Goal: Information Seeking & Learning: Learn about a topic

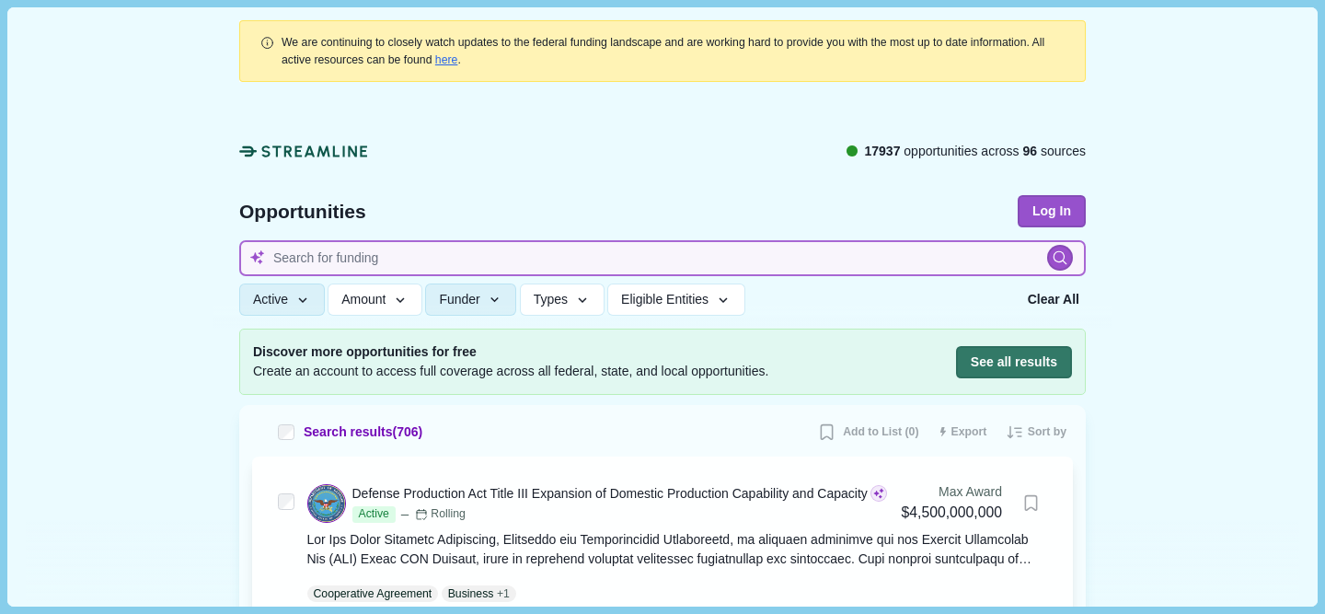
click at [736, 270] on input at bounding box center [662, 258] width 846 height 36
type input "t"
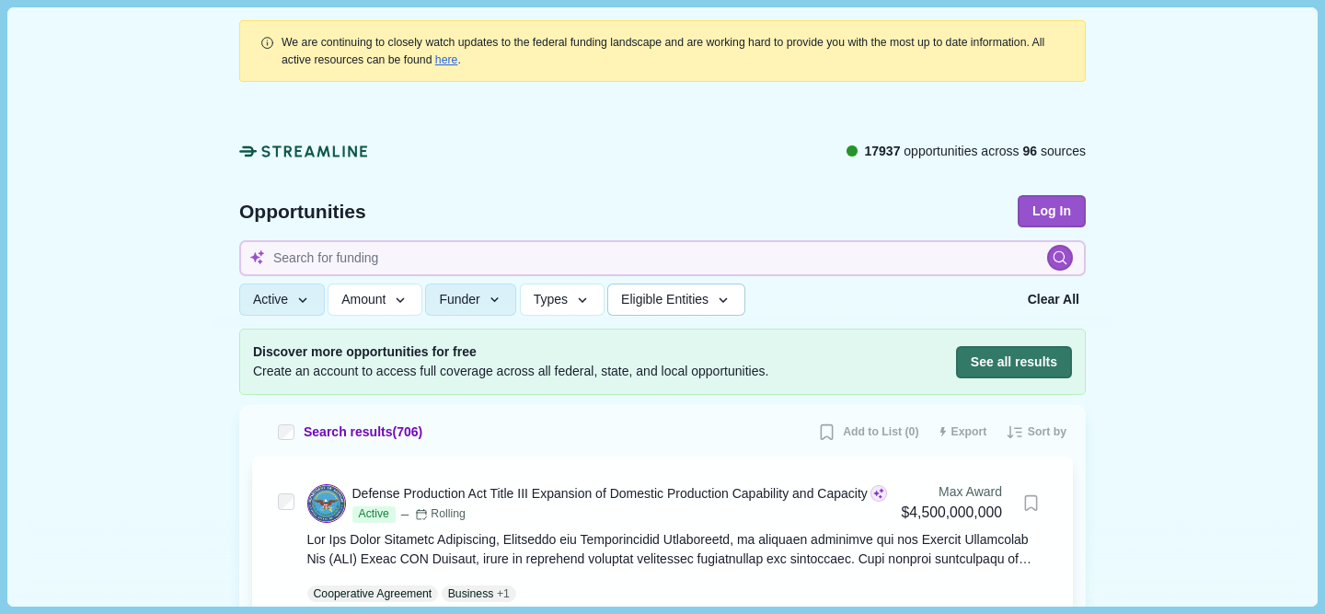
click at [661, 315] on button "Eligible Entities" at bounding box center [675, 299] width 137 height 32
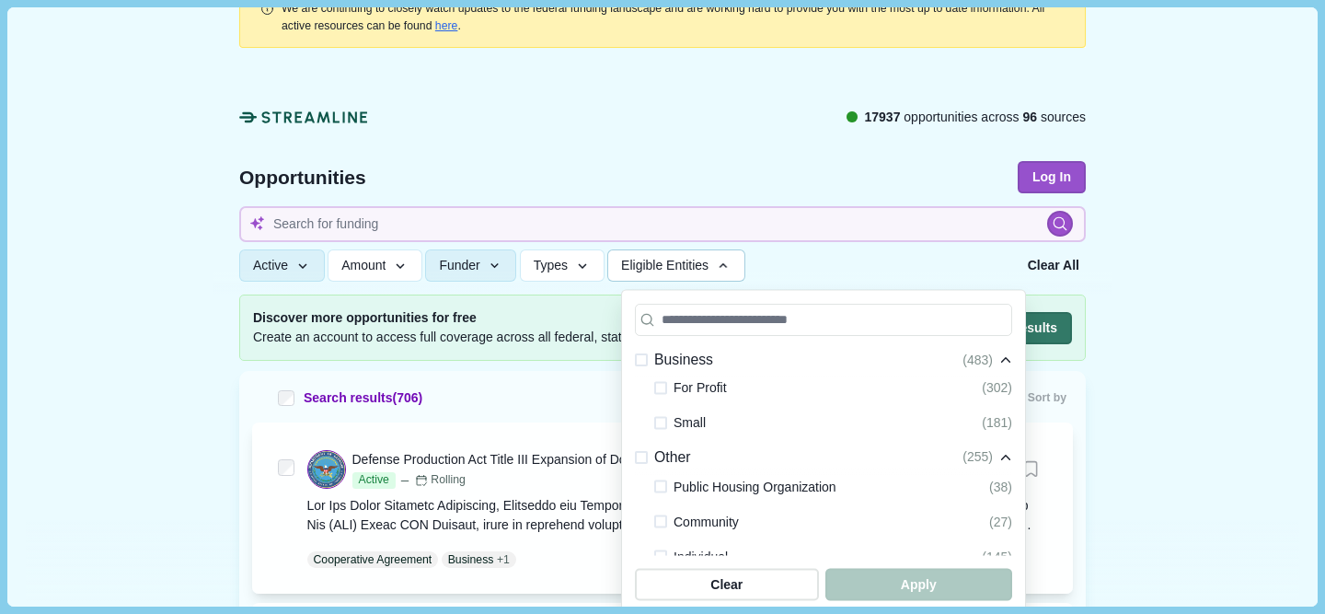
scroll to position [546, 0]
click at [705, 378] on span "For Profit" at bounding box center [699, 384] width 53 height 22
click at [665, 381] on span at bounding box center [660, 383] width 13 height 13
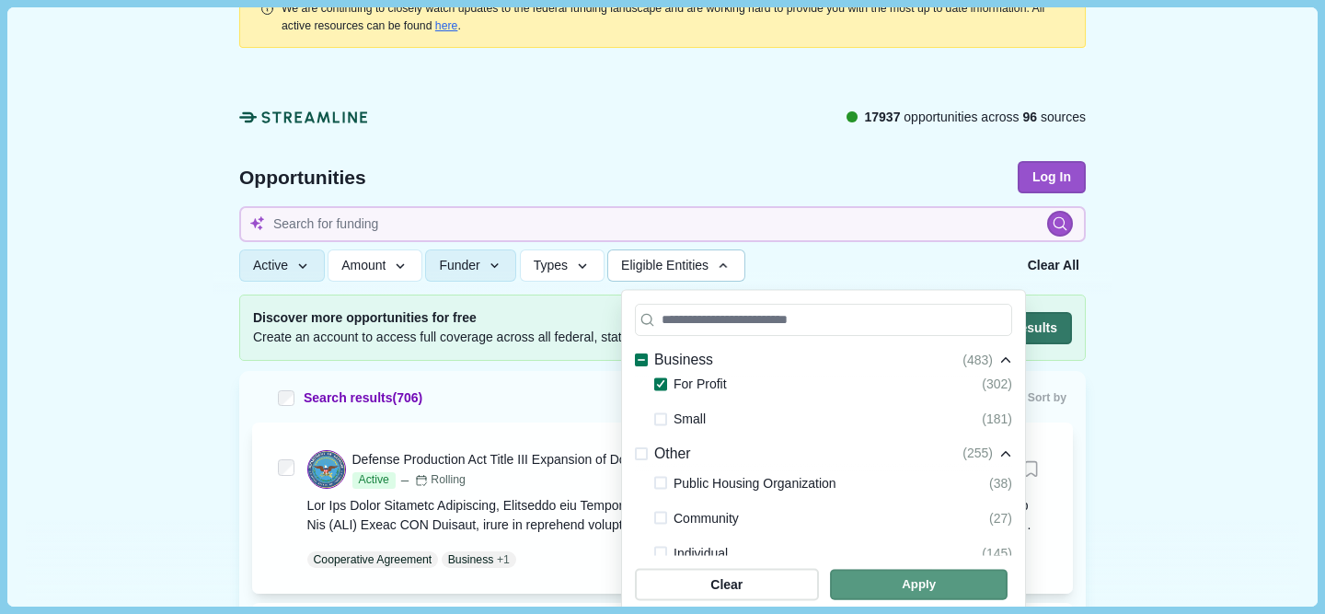
click at [945, 576] on span "button" at bounding box center [919, 585] width 178 height 30
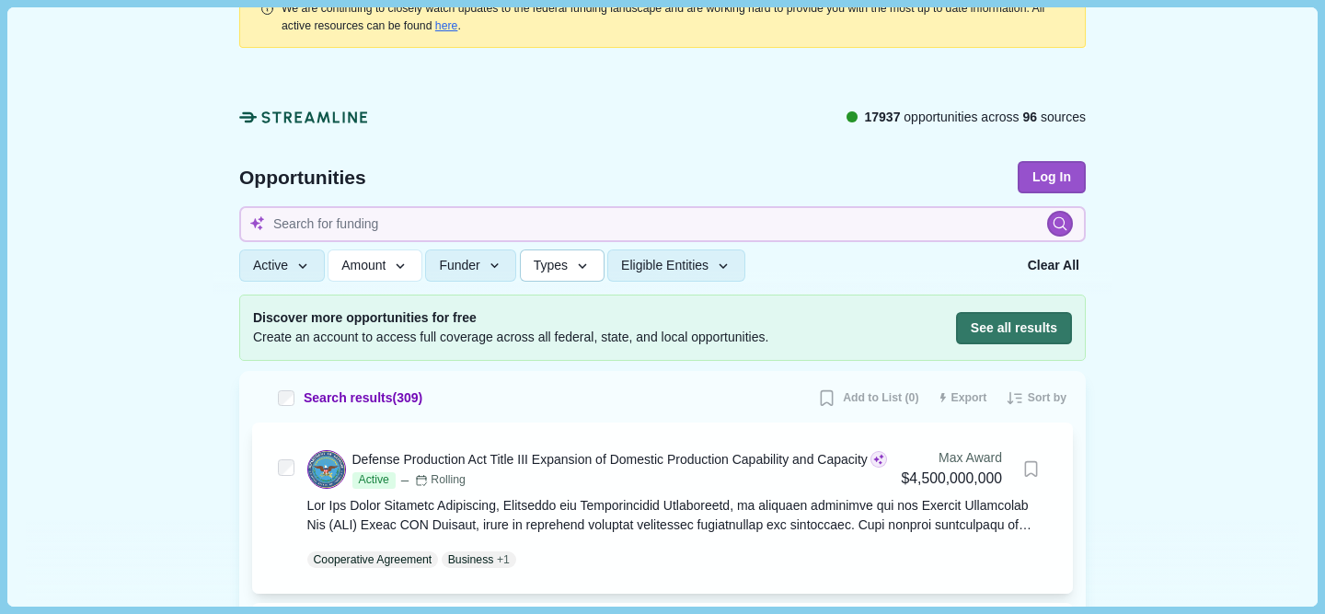
click at [568, 269] on span "Types" at bounding box center [551, 266] width 34 height 16
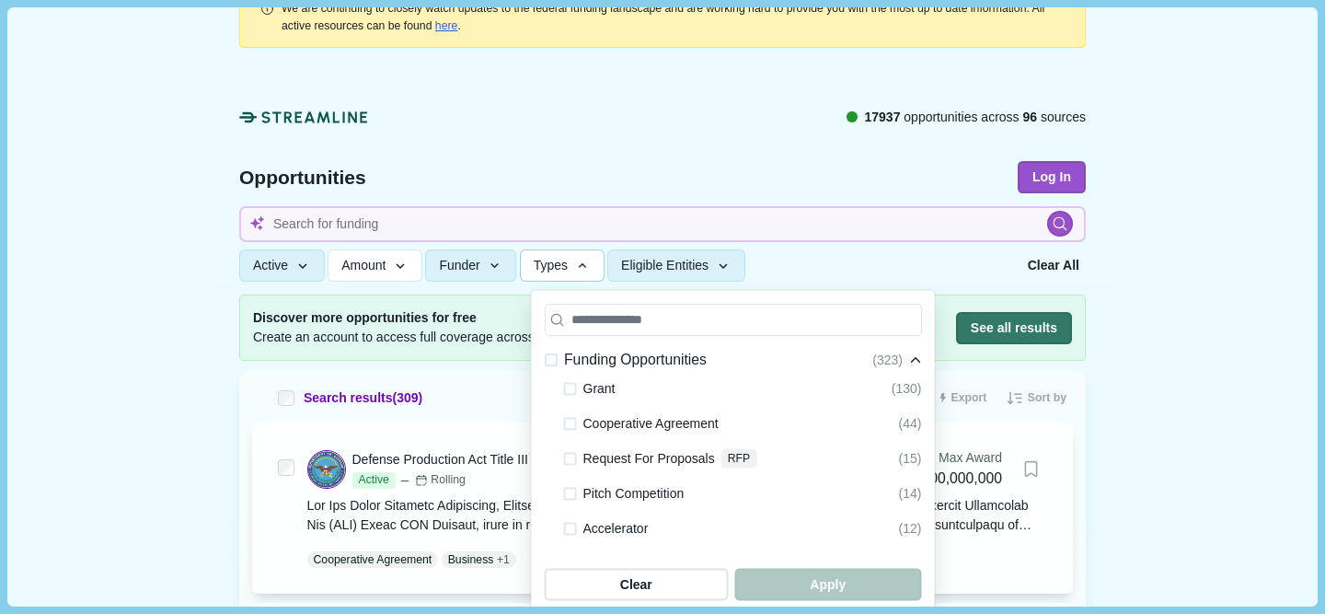
click at [568, 269] on span "Types" at bounding box center [551, 266] width 34 height 16
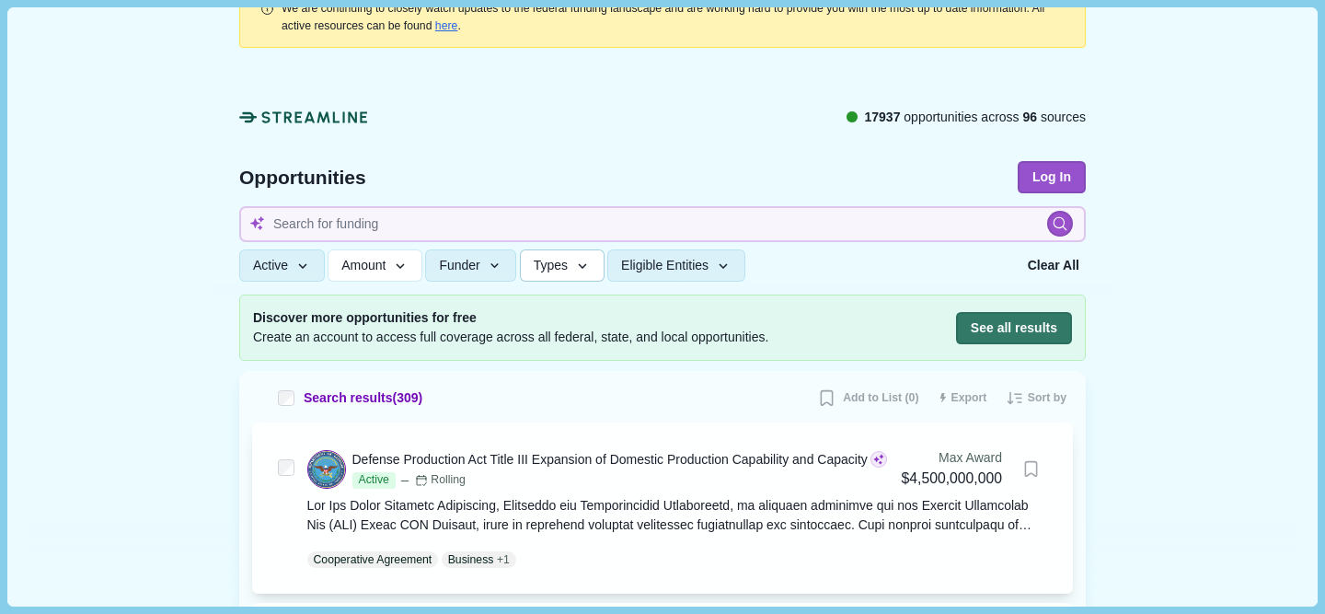
click at [567, 268] on span "Types" at bounding box center [551, 266] width 34 height 16
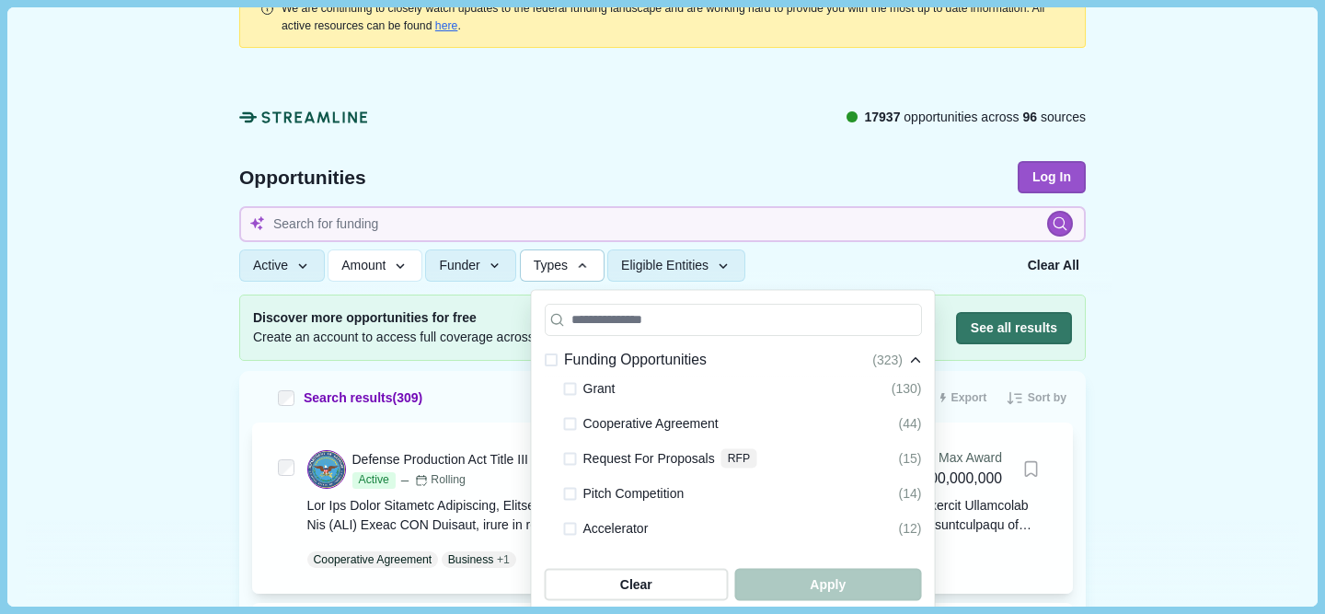
click at [581, 257] on button "Types" at bounding box center [562, 265] width 85 height 32
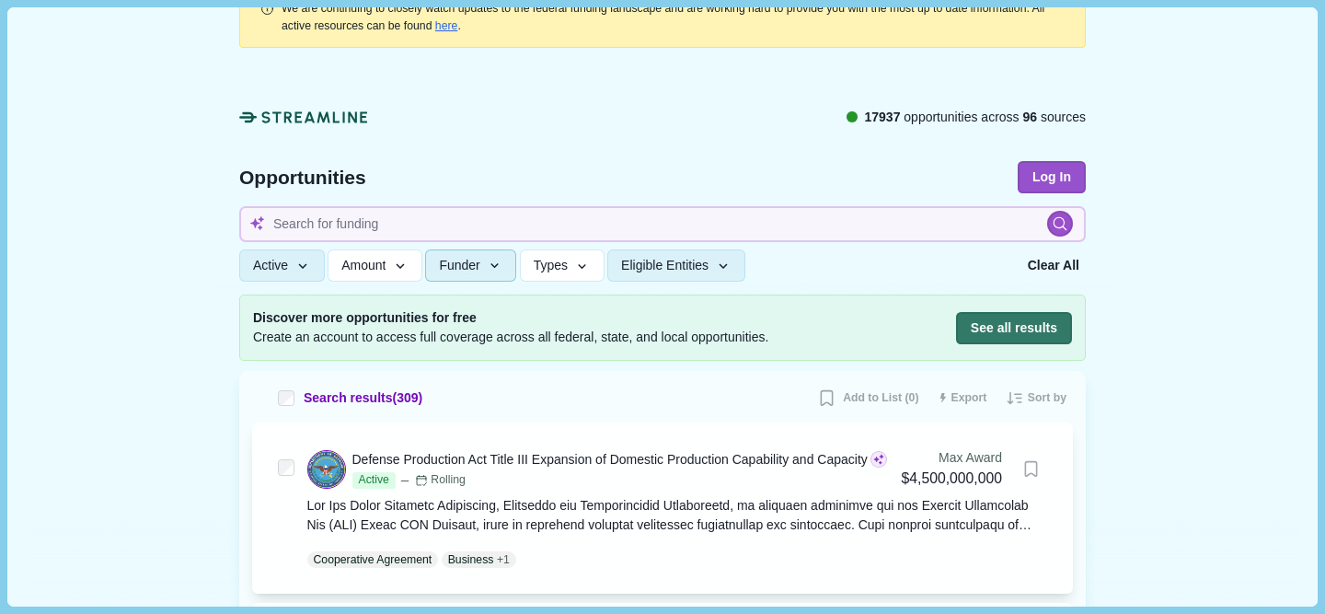
click at [503, 269] on icon "button" at bounding box center [495, 266] width 17 height 17
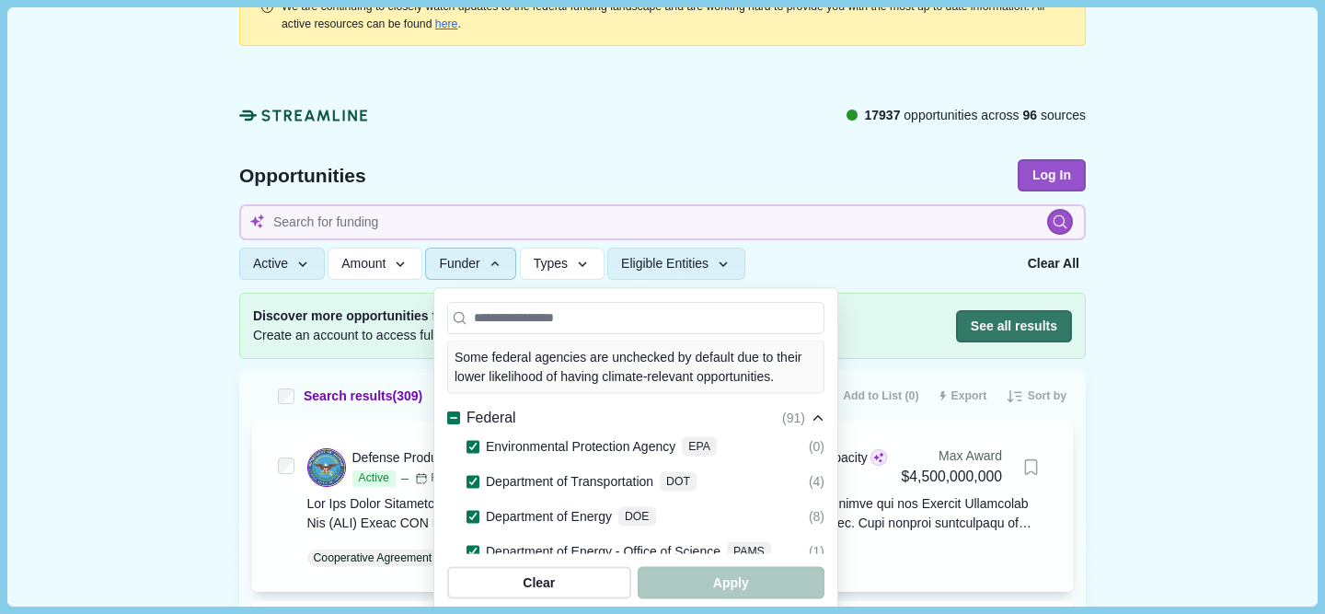
click at [497, 271] on div "button" at bounding box center [495, 264] width 17 height 17
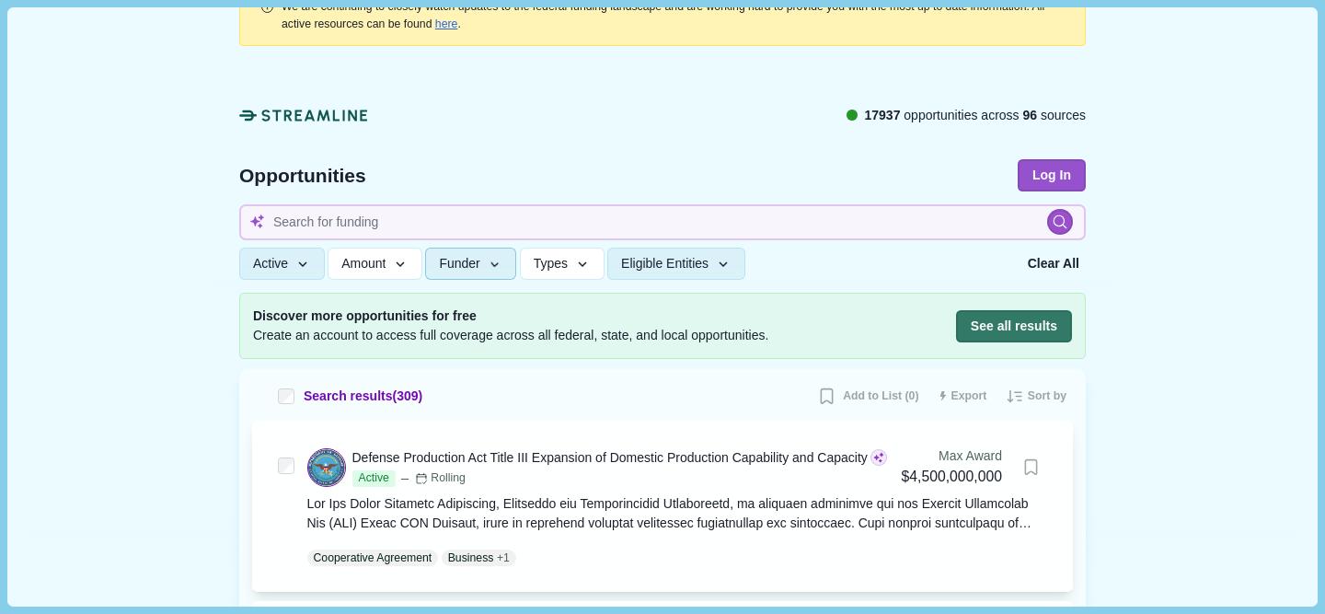
click at [497, 271] on icon "button" at bounding box center [494, 264] width 17 height 17
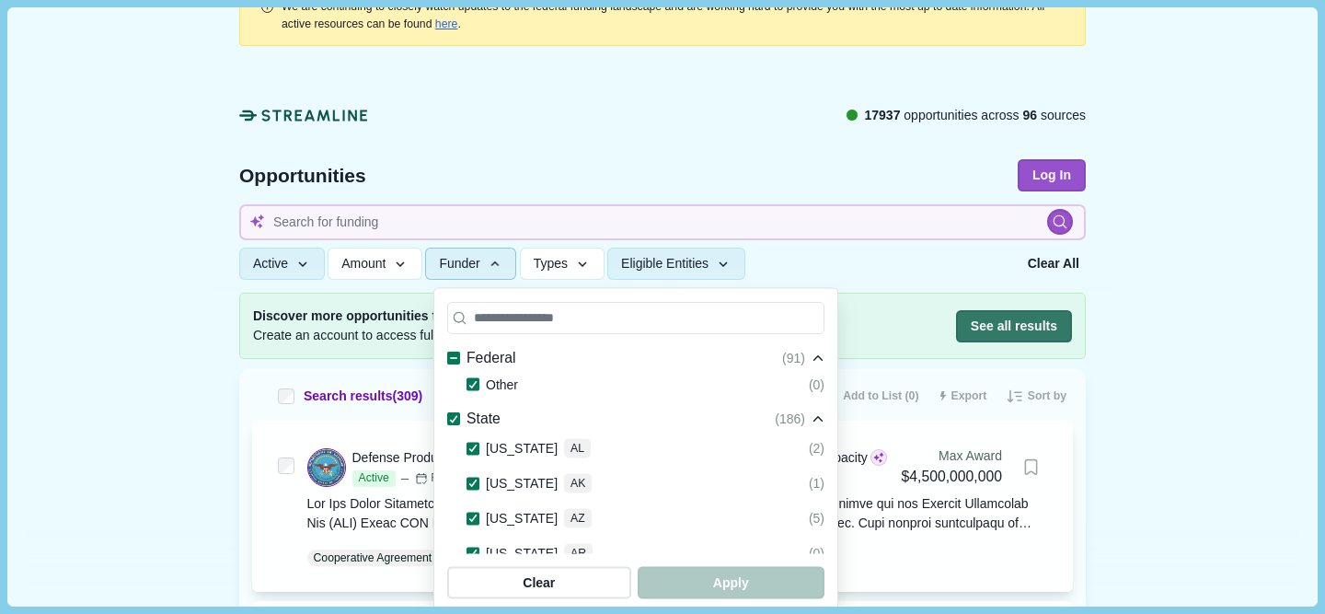
scroll to position [1629, 0]
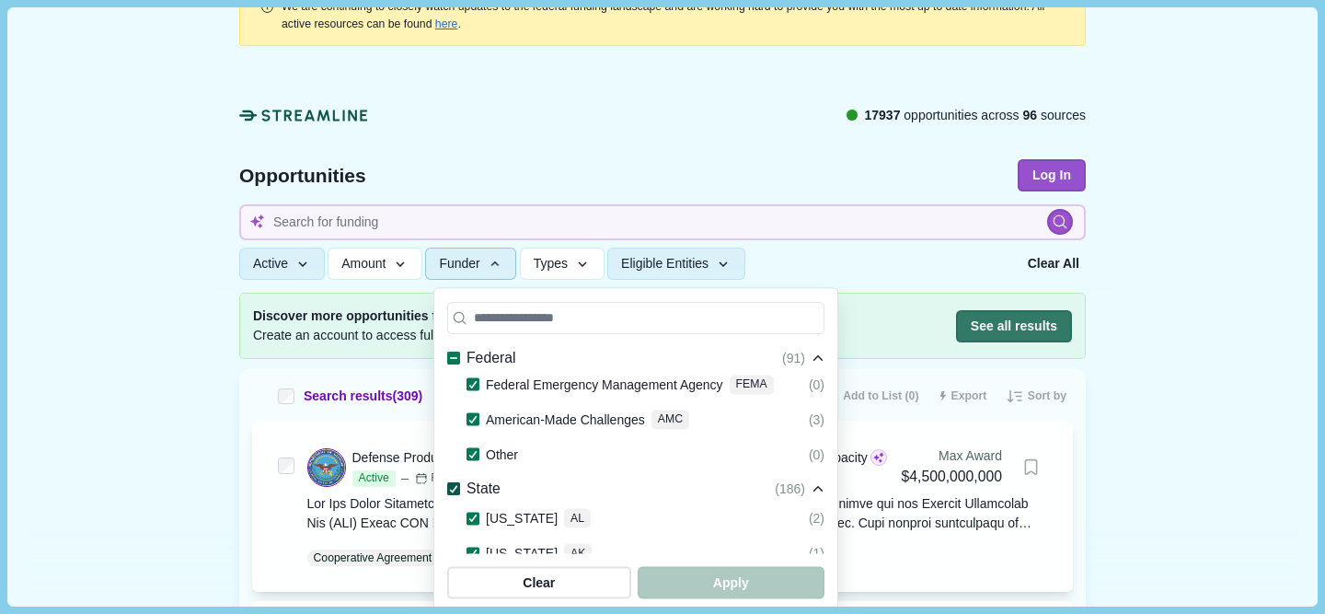
click at [456, 488] on polyline at bounding box center [453, 489] width 7 height 6
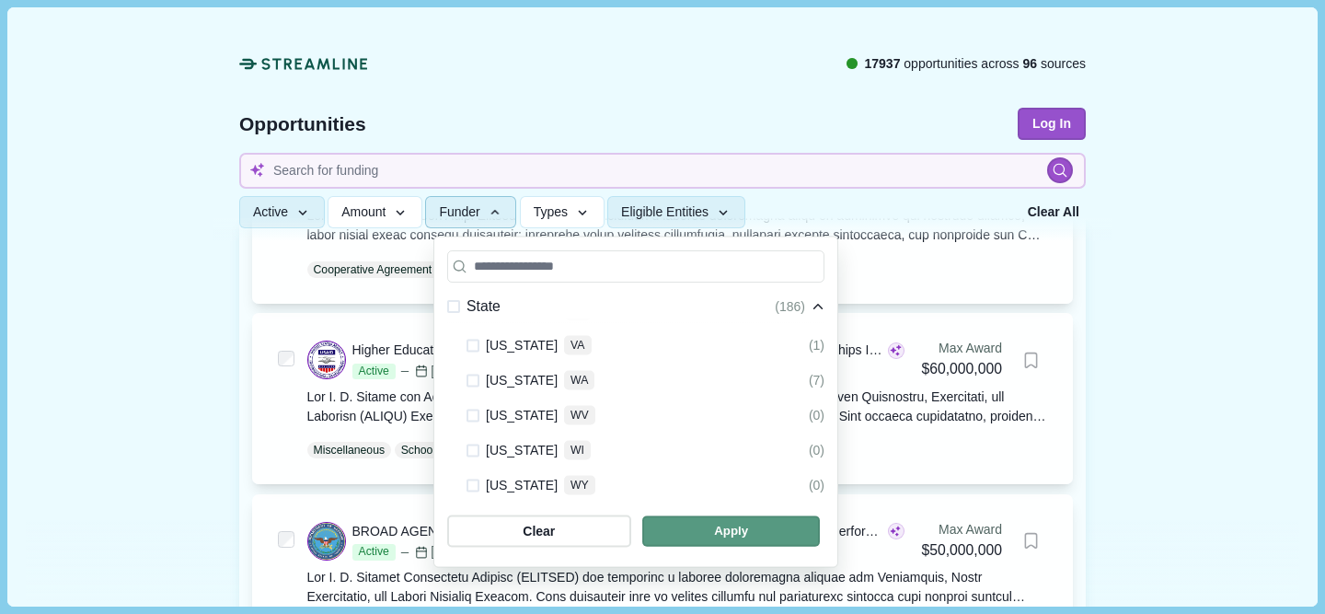
scroll to position [1597, 0]
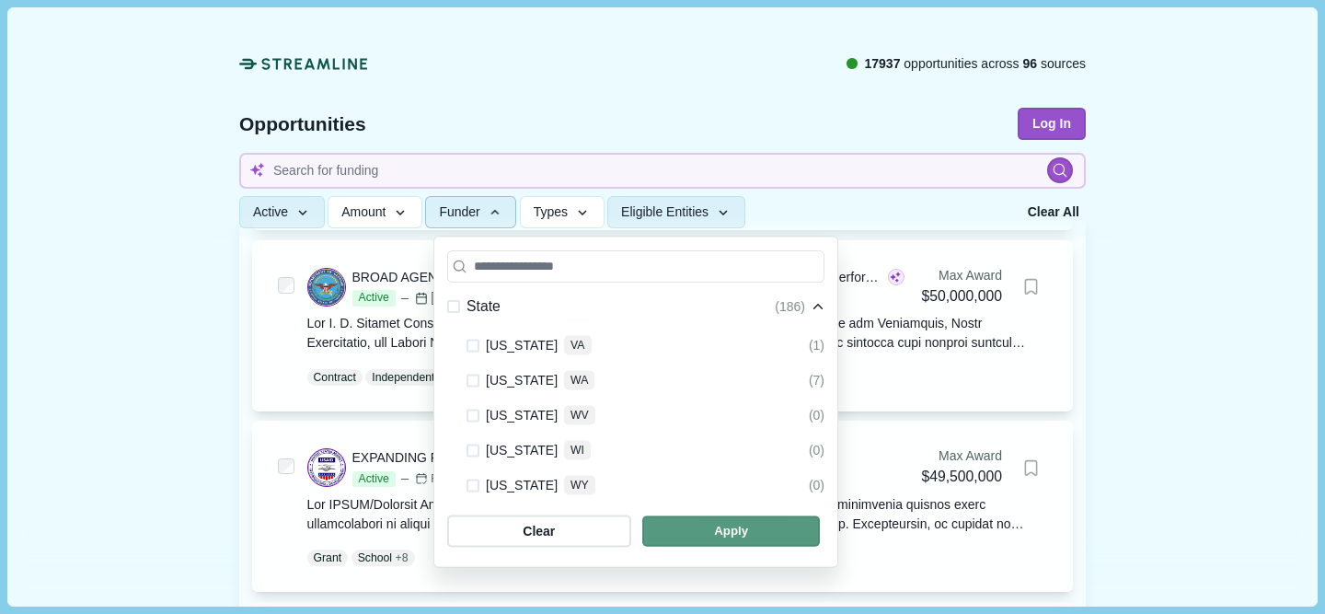
click at [719, 534] on span "button" at bounding box center [731, 531] width 178 height 30
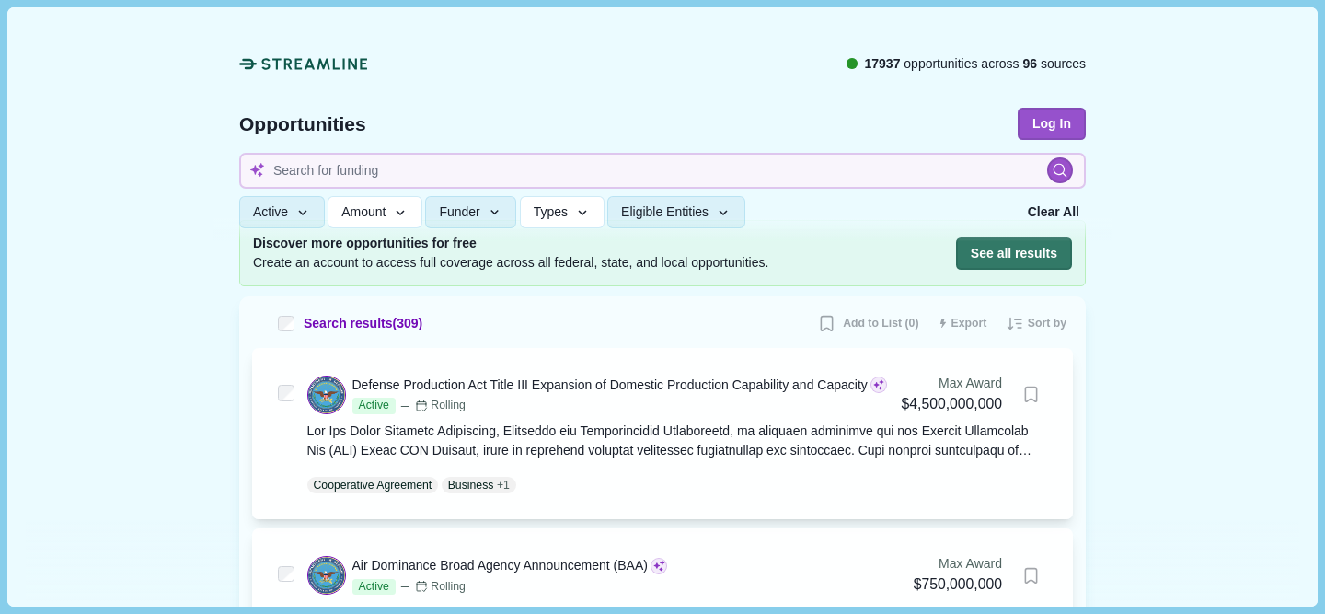
scroll to position [109, 0]
click at [294, 208] on button "Active" at bounding box center [282, 213] width 86 height 32
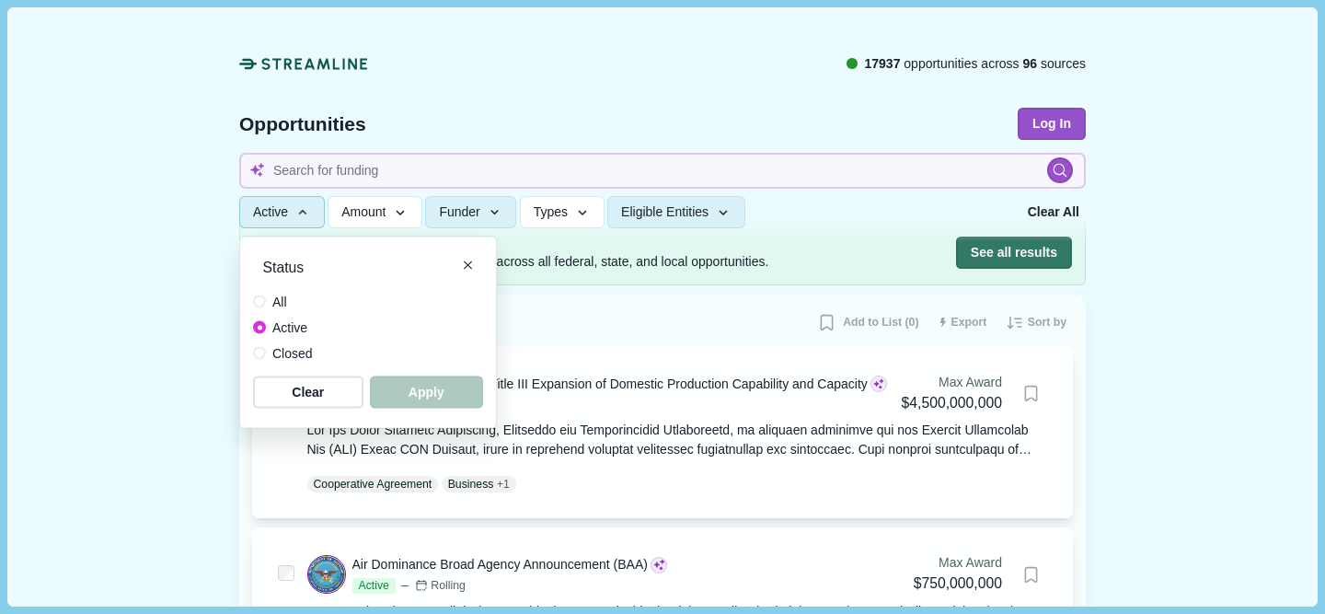
click at [278, 299] on span "All" at bounding box center [279, 301] width 15 height 19
click at [413, 390] on span "button" at bounding box center [427, 391] width 108 height 30
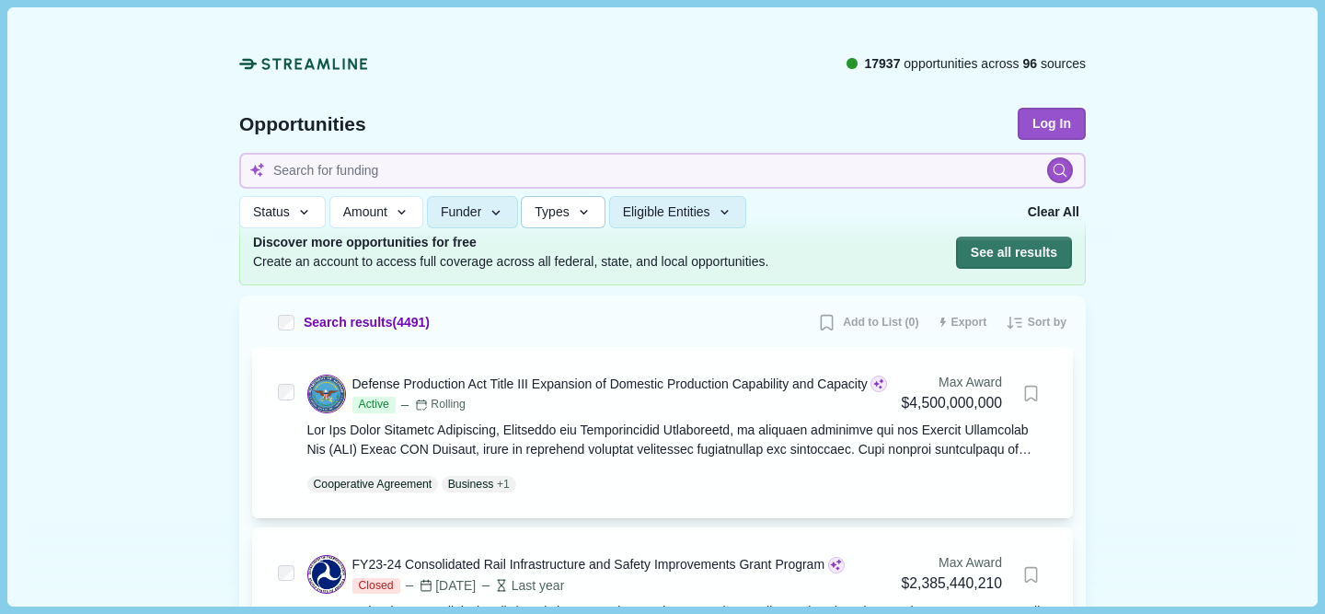
click at [566, 220] on span "Types" at bounding box center [552, 213] width 34 height 16
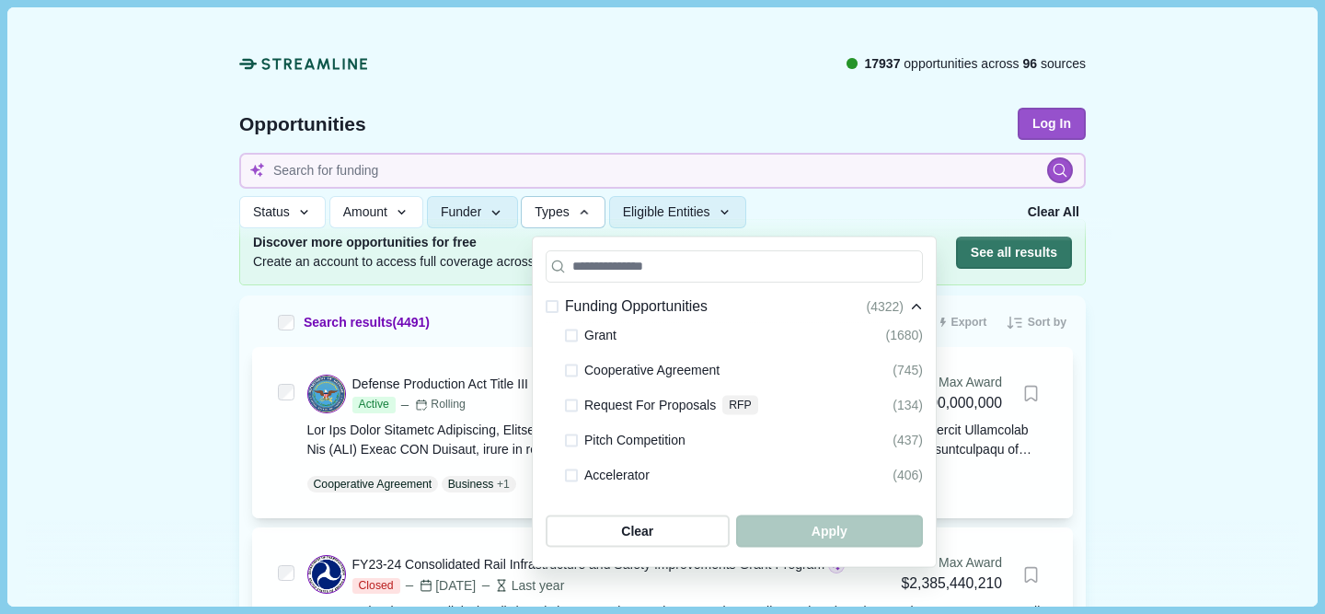
click at [566, 220] on span "Types" at bounding box center [552, 213] width 34 height 16
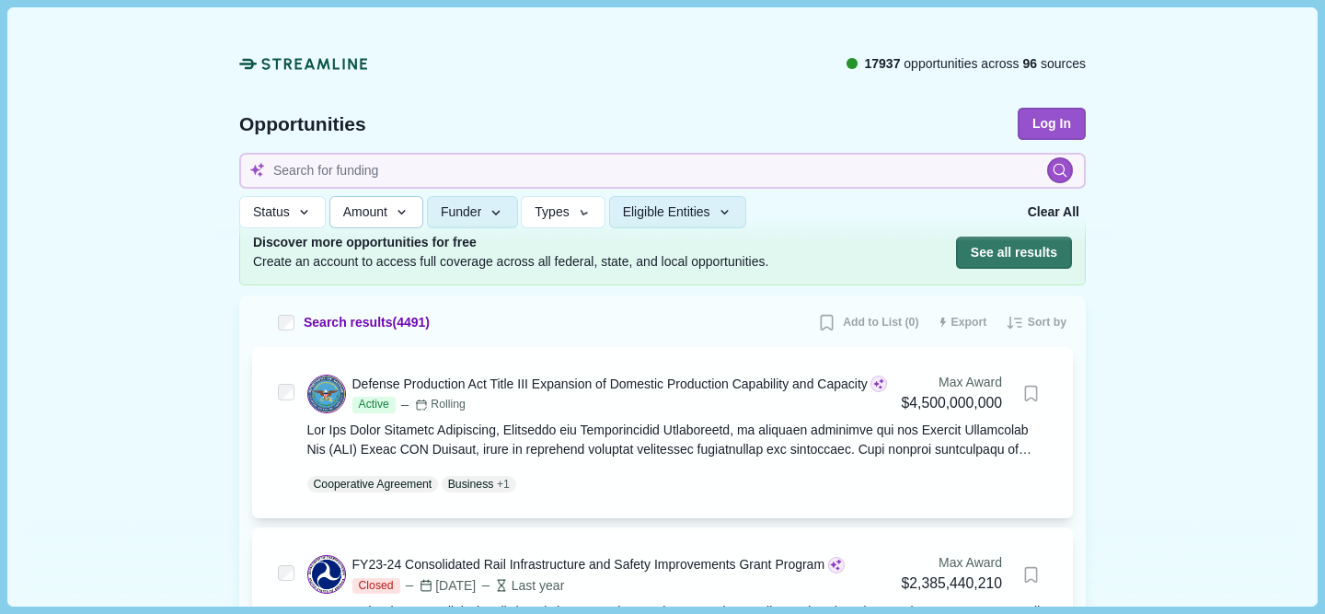
click at [386, 220] on span "Amount" at bounding box center [365, 213] width 44 height 16
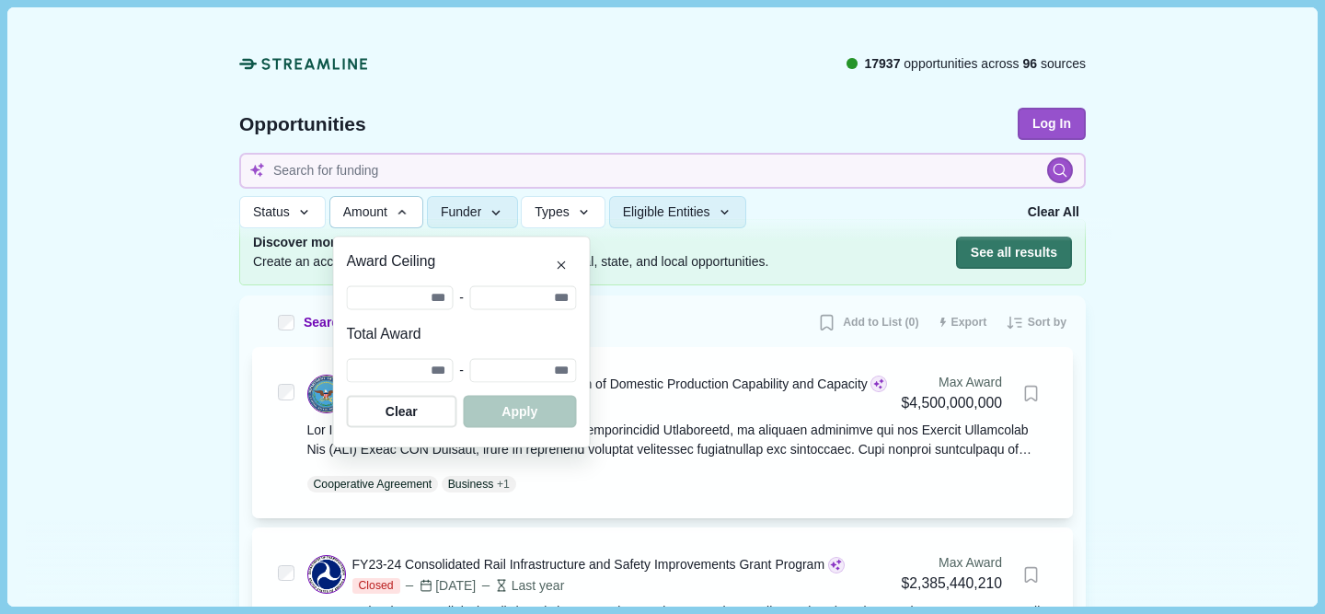
click at [386, 219] on span "Amount" at bounding box center [365, 213] width 44 height 16
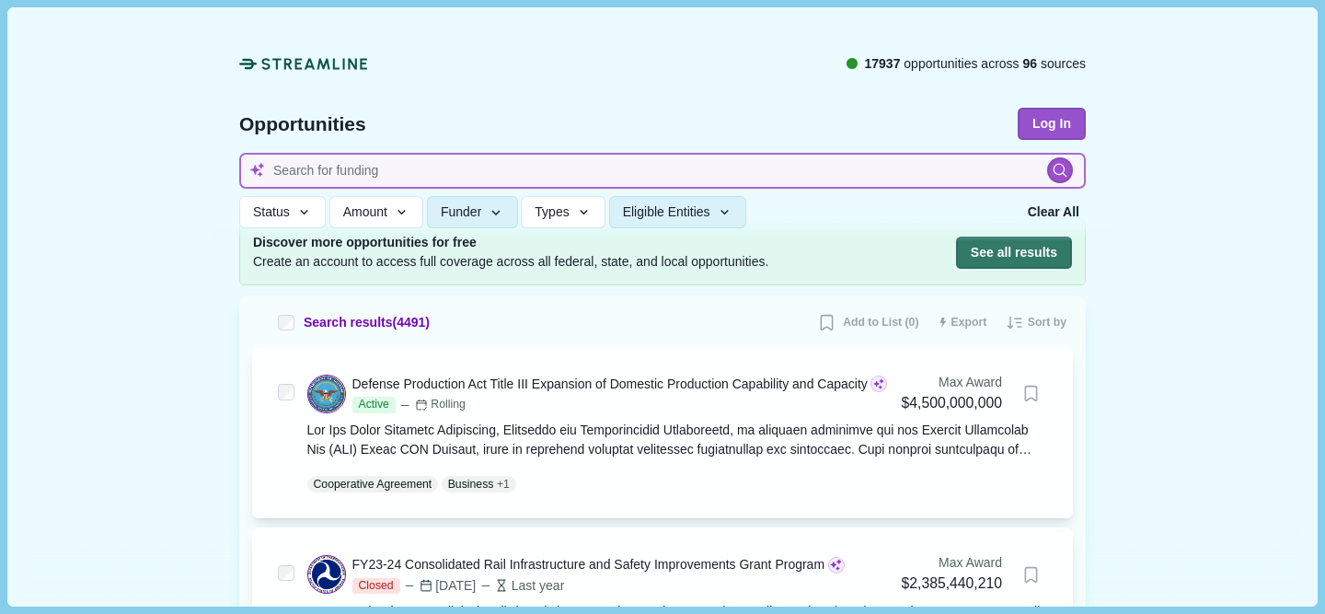
click at [454, 163] on input at bounding box center [662, 171] width 846 height 36
type input "AI"
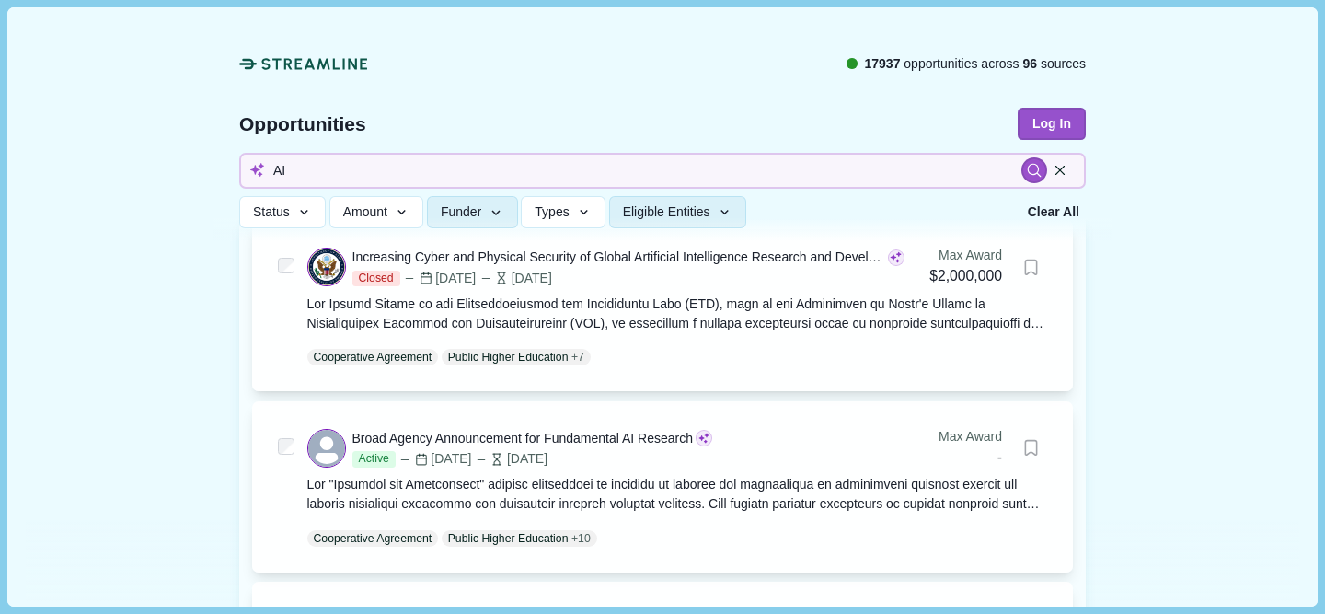
scroll to position [653, 0]
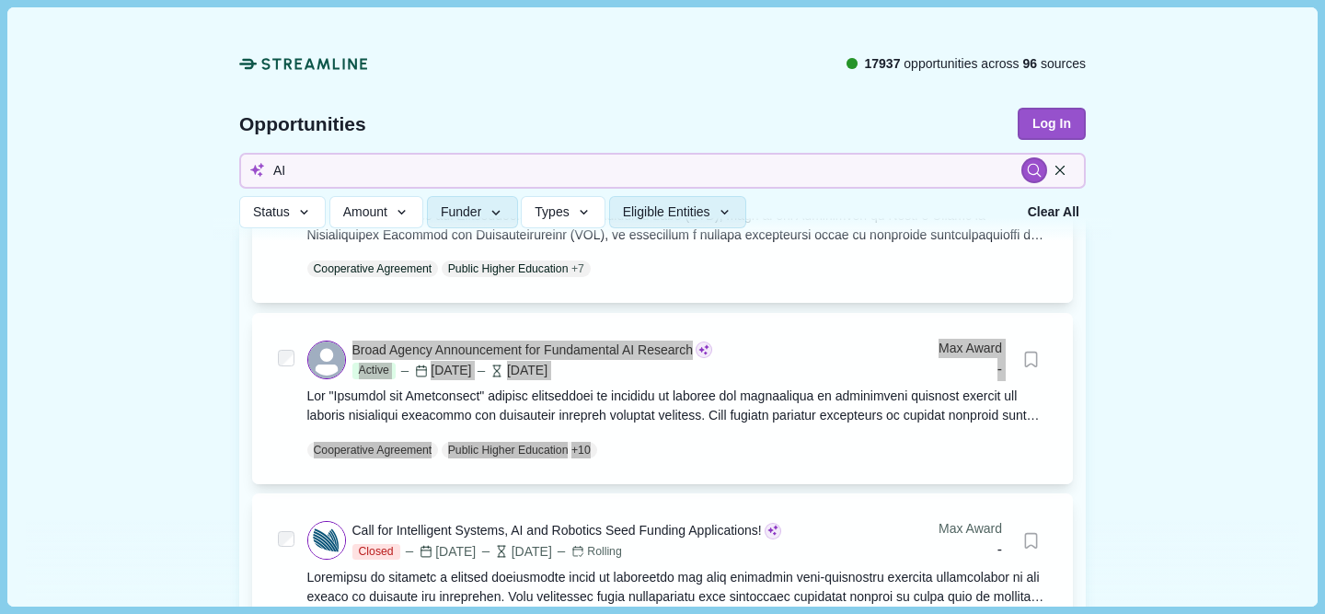
drag, startPoint x: 532, startPoint y: 345, endPoint x: 1010, endPoint y: 27, distance: 574.7
click at [0, 0] on div "We are continuing to closely watch updates to the federal funding landscape and…" at bounding box center [662, 307] width 1325 height 614
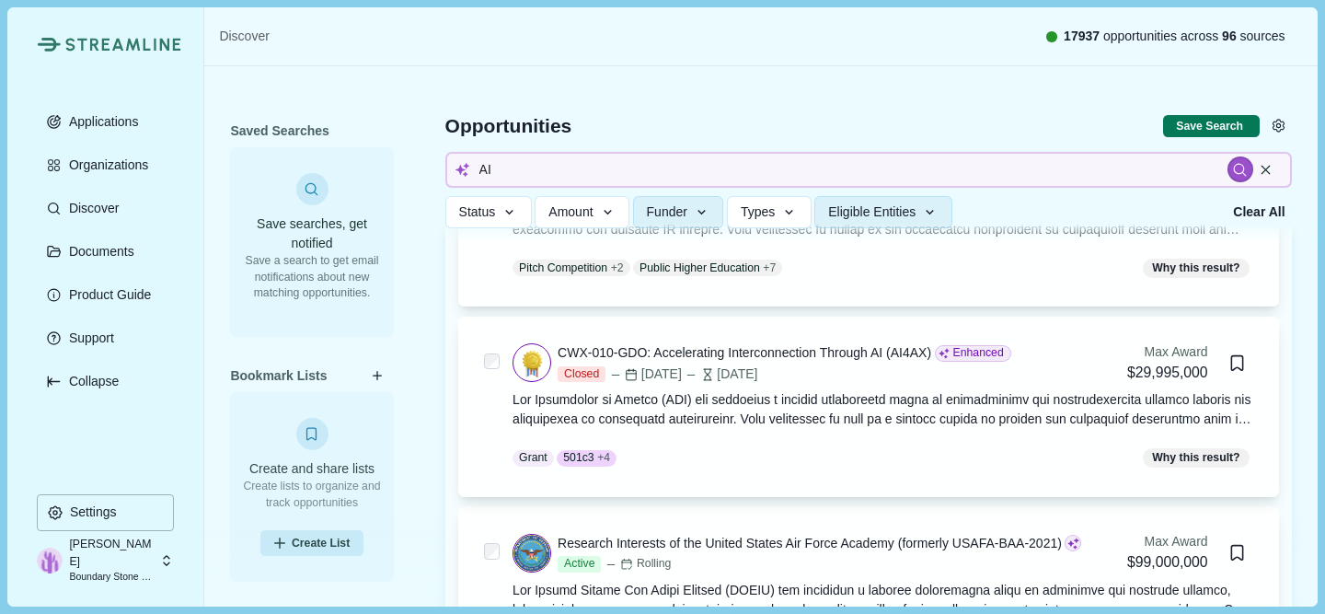
scroll to position [2409, 0]
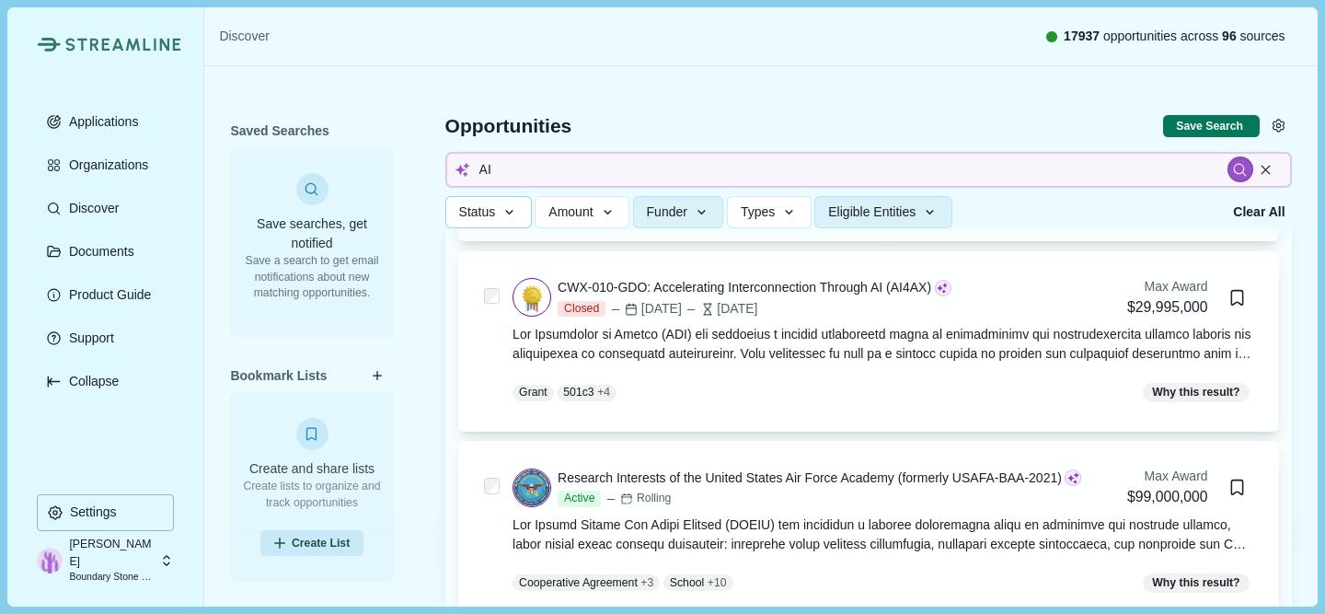
click at [499, 216] on button "Status" at bounding box center [488, 212] width 86 height 32
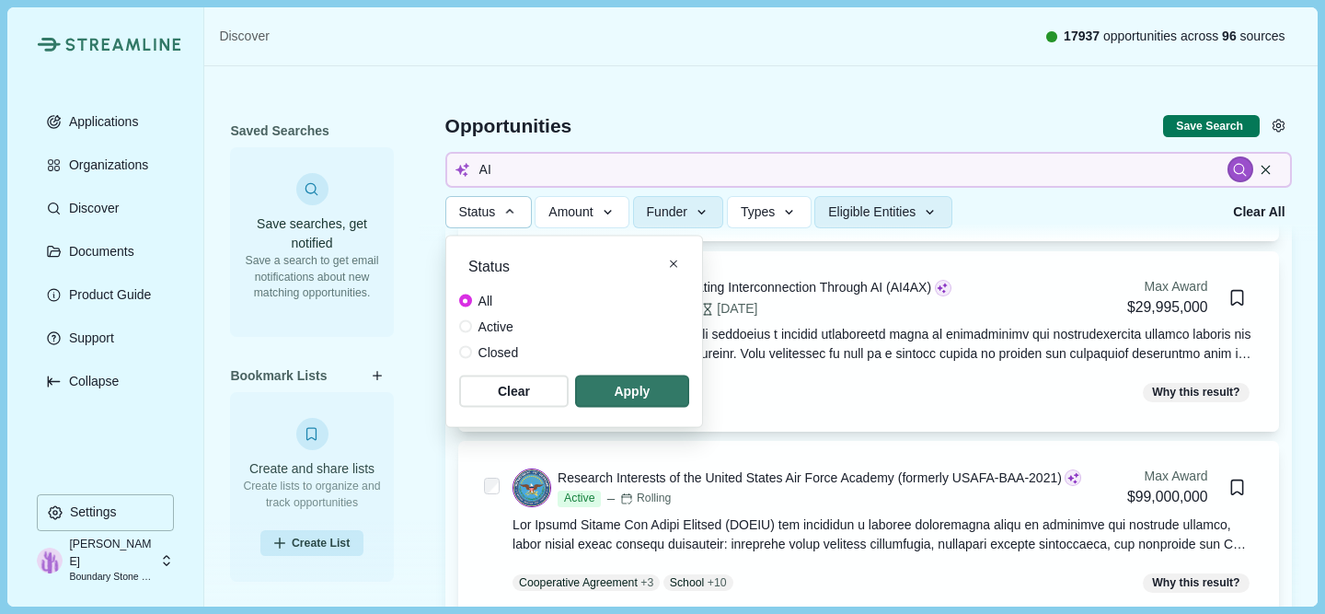
click at [499, 216] on button "Status" at bounding box center [488, 212] width 86 height 32
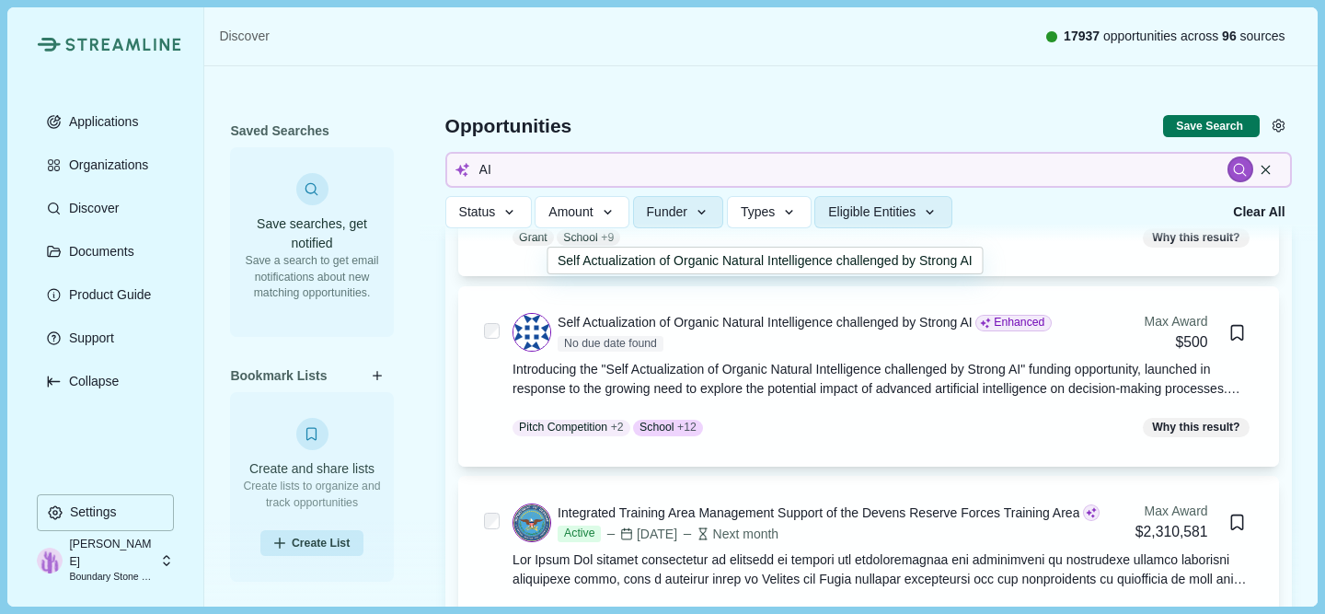
scroll to position [3907, 0]
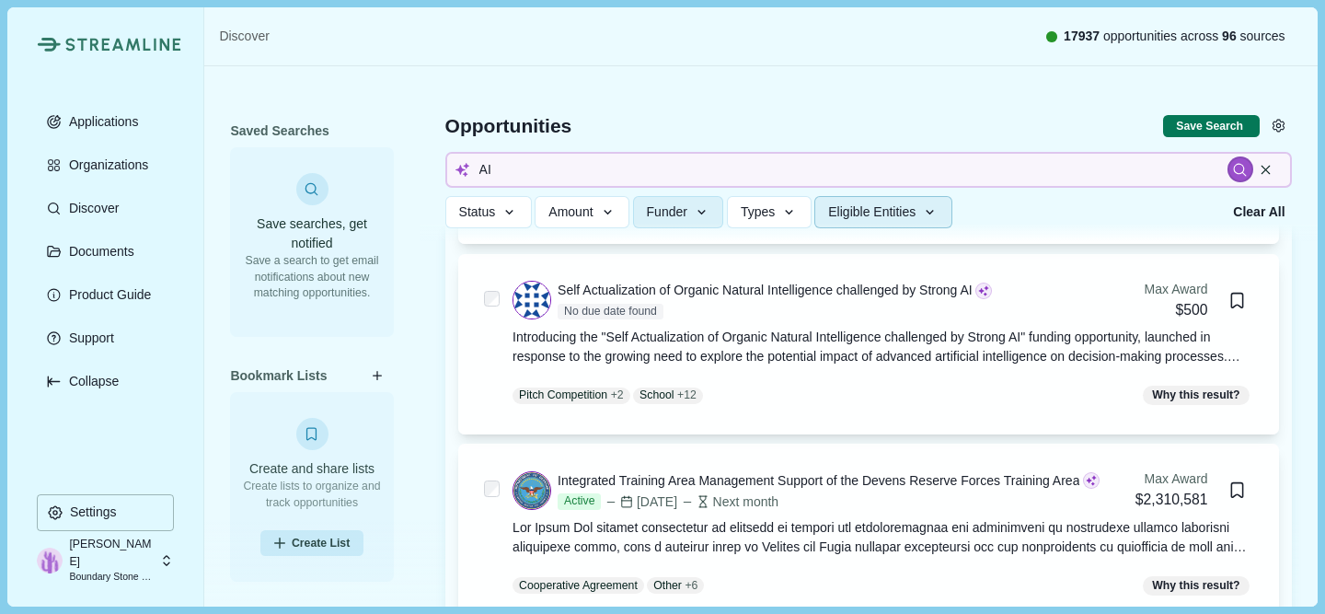
click at [828, 212] on button "Eligible Entities" at bounding box center [882, 212] width 137 height 32
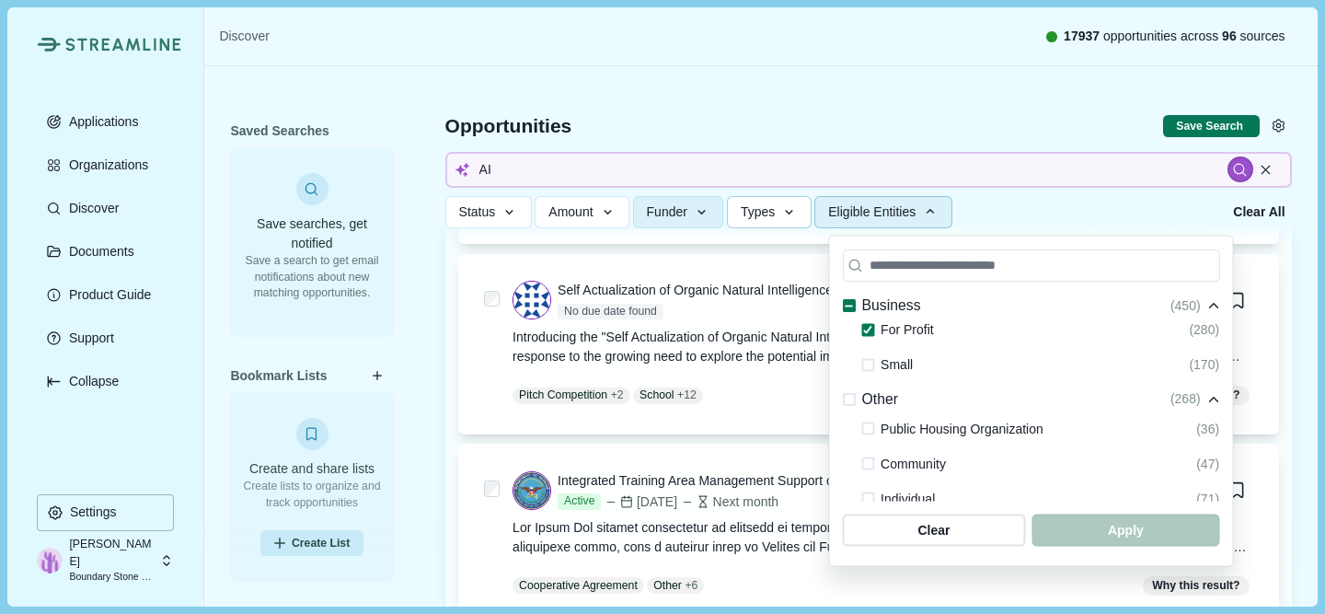
click at [794, 213] on icon "button" at bounding box center [790, 212] width 8 height 5
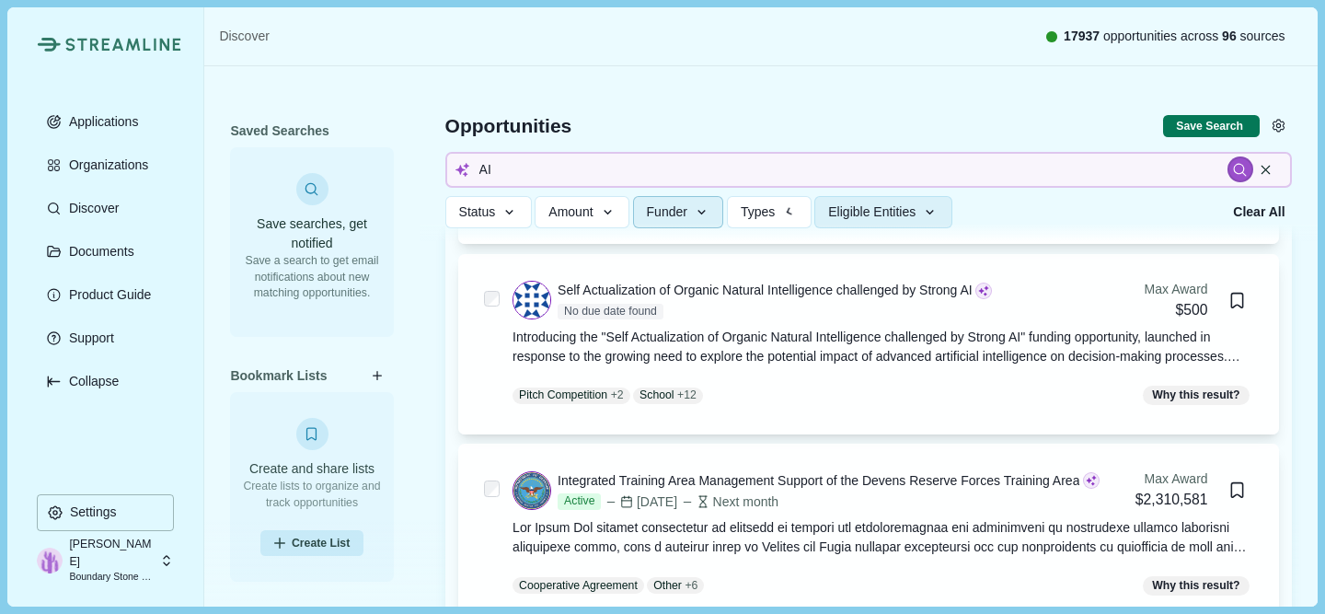
click at [700, 206] on button "Funder" at bounding box center [678, 212] width 91 height 32
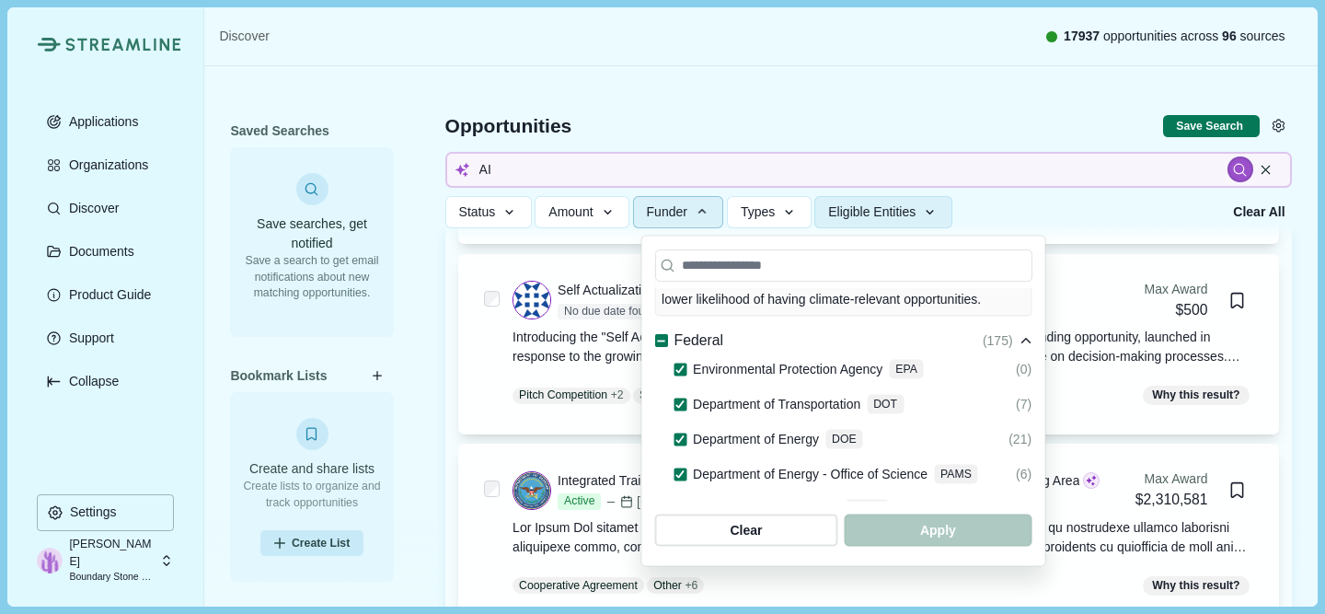
scroll to position [0, 0]
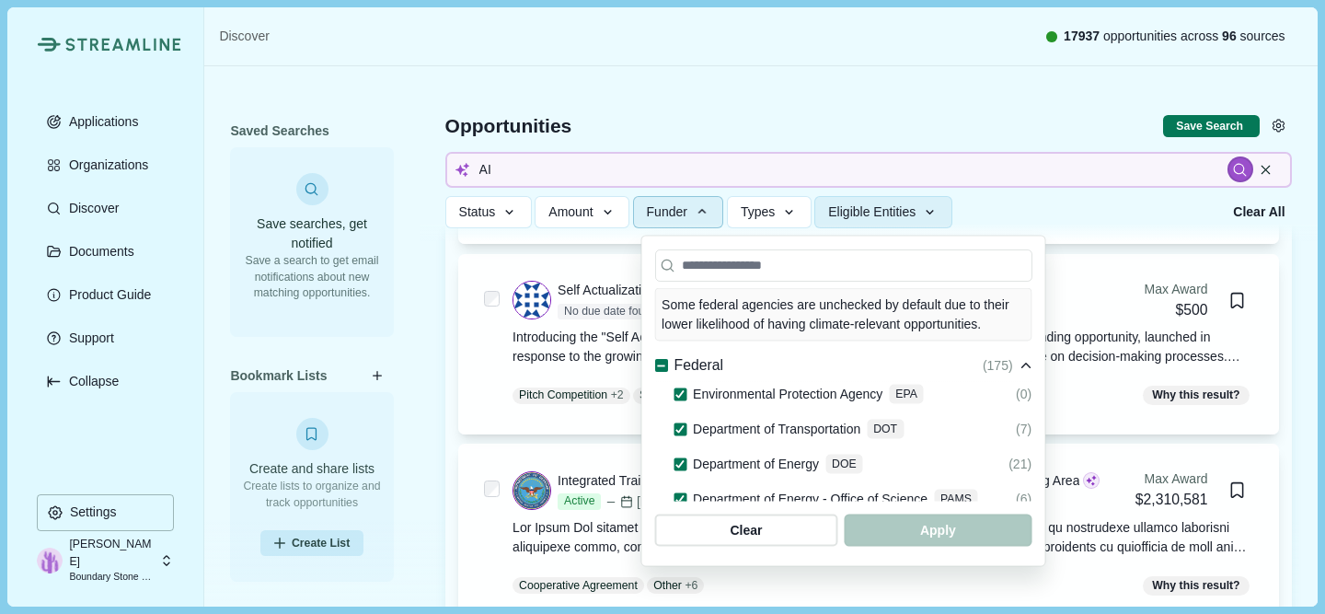
click at [661, 369] on icon at bounding box center [661, 366] width 10 height 10
click at [662, 366] on icon at bounding box center [661, 366] width 10 height 8
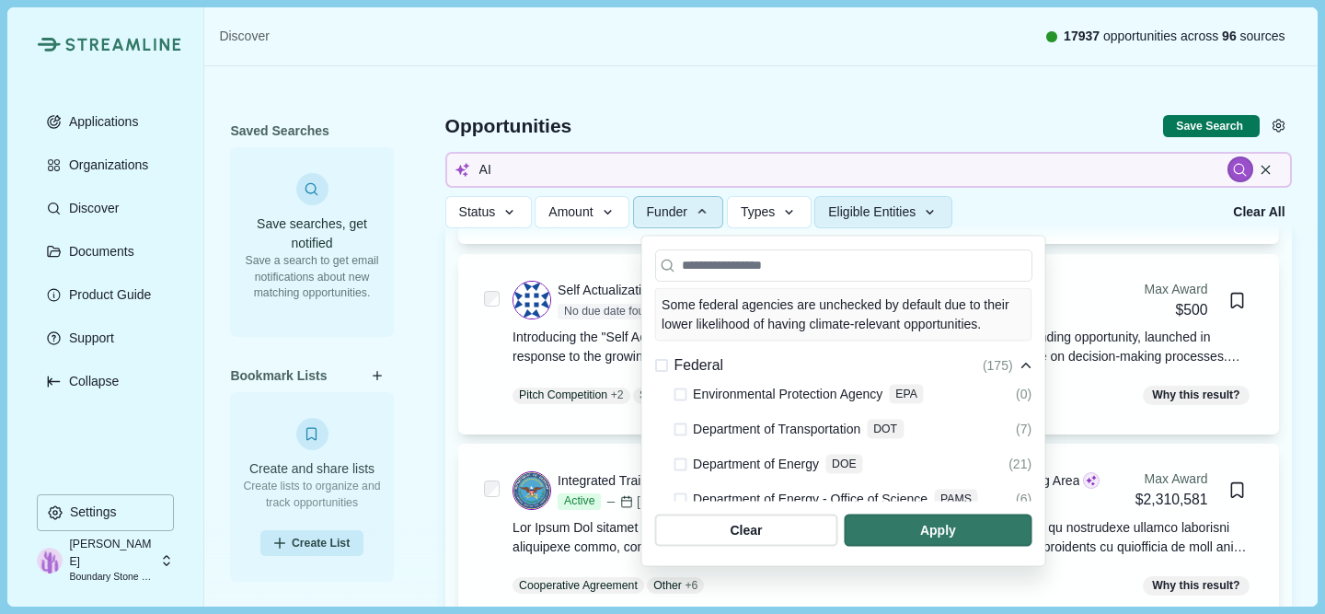
click at [685, 394] on span at bounding box center [679, 393] width 13 height 13
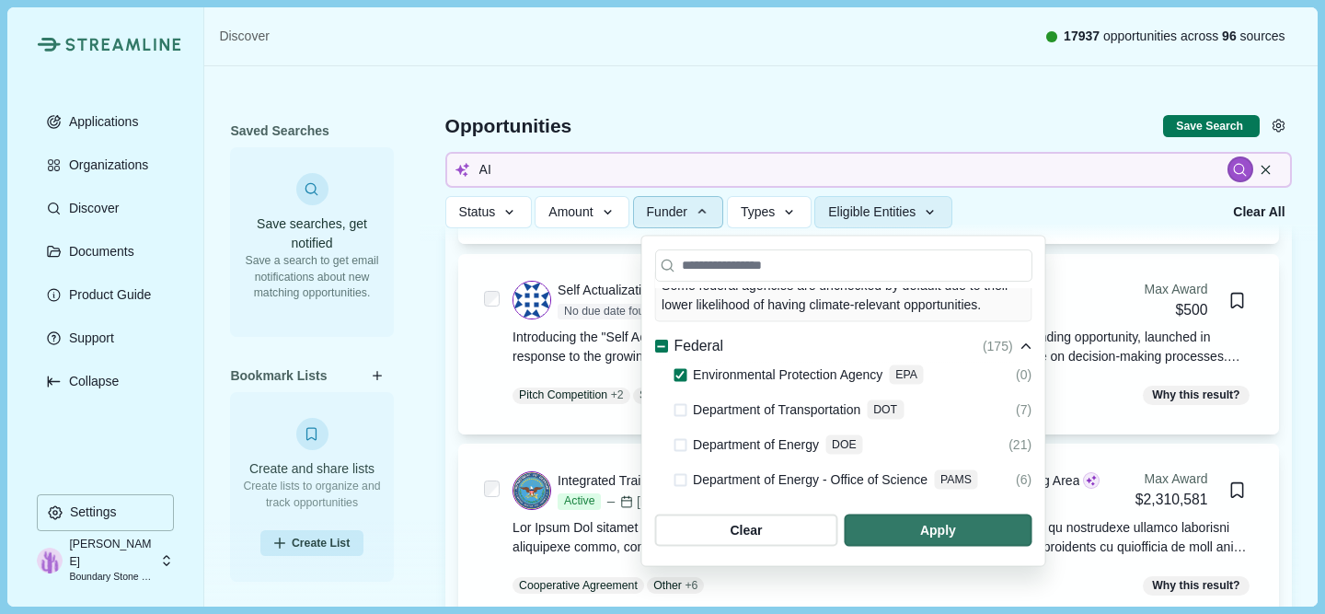
click at [680, 410] on span at bounding box center [679, 409] width 13 height 13
click at [683, 451] on div at bounding box center [679, 444] width 13 height 22
click at [683, 449] on span at bounding box center [679, 444] width 13 height 13
click at [680, 485] on span at bounding box center [679, 479] width 13 height 13
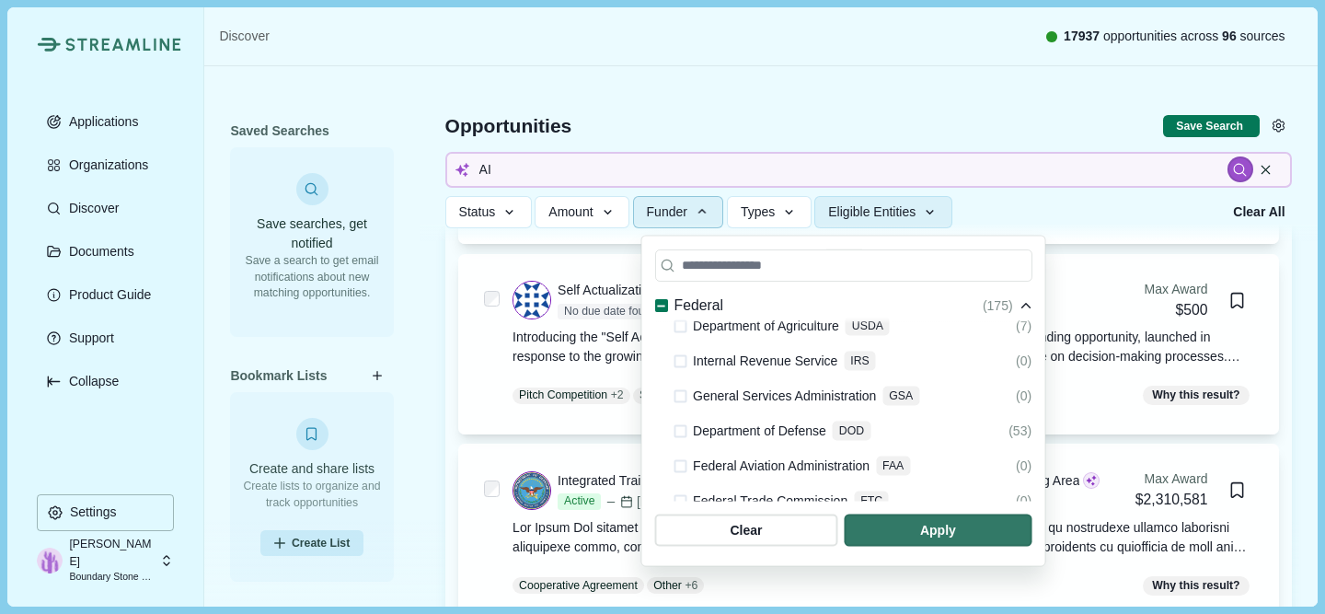
scroll to position [214, 0]
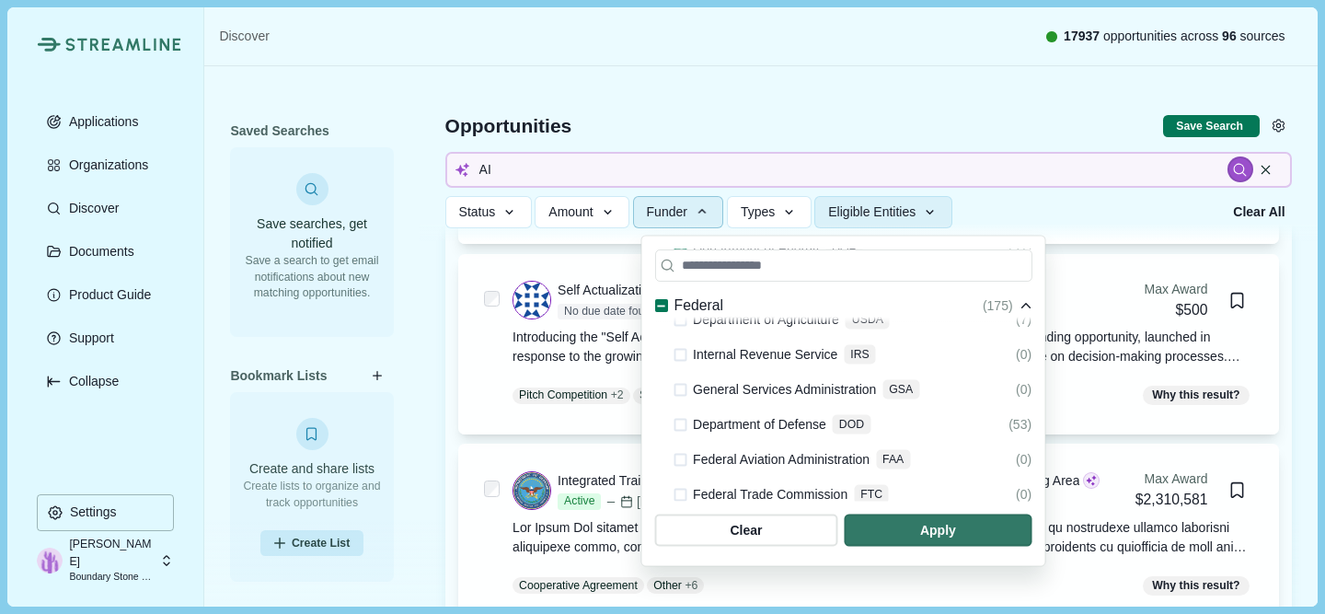
click at [681, 427] on span at bounding box center [679, 424] width 13 height 13
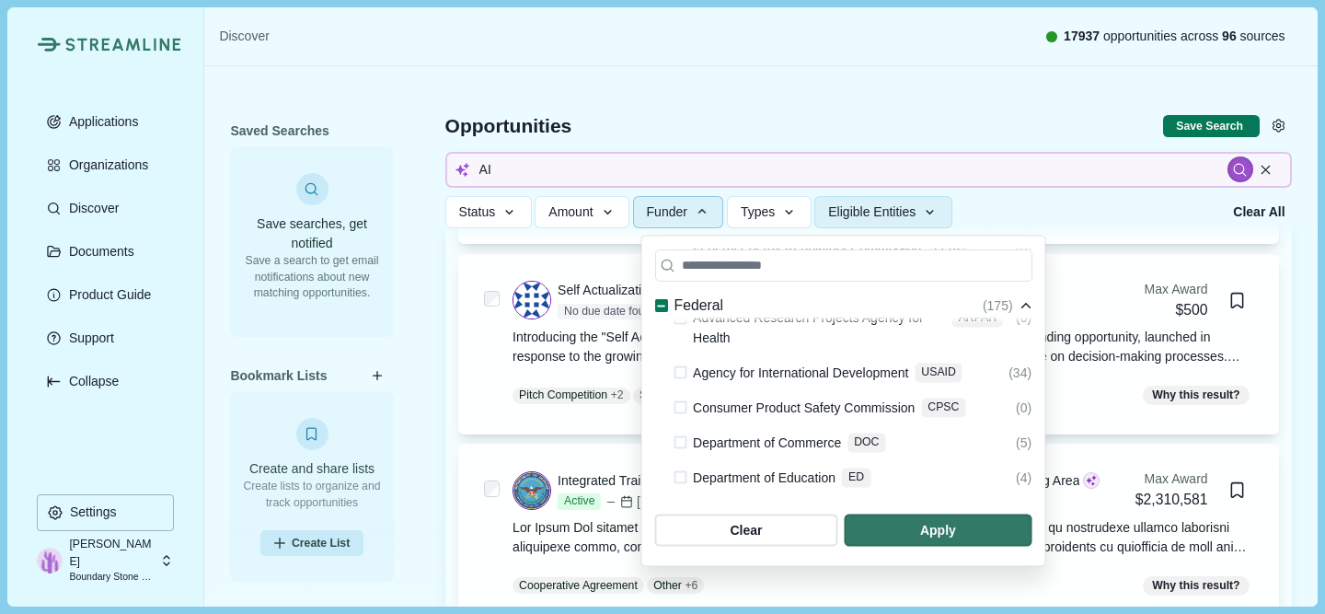
scroll to position [535, 0]
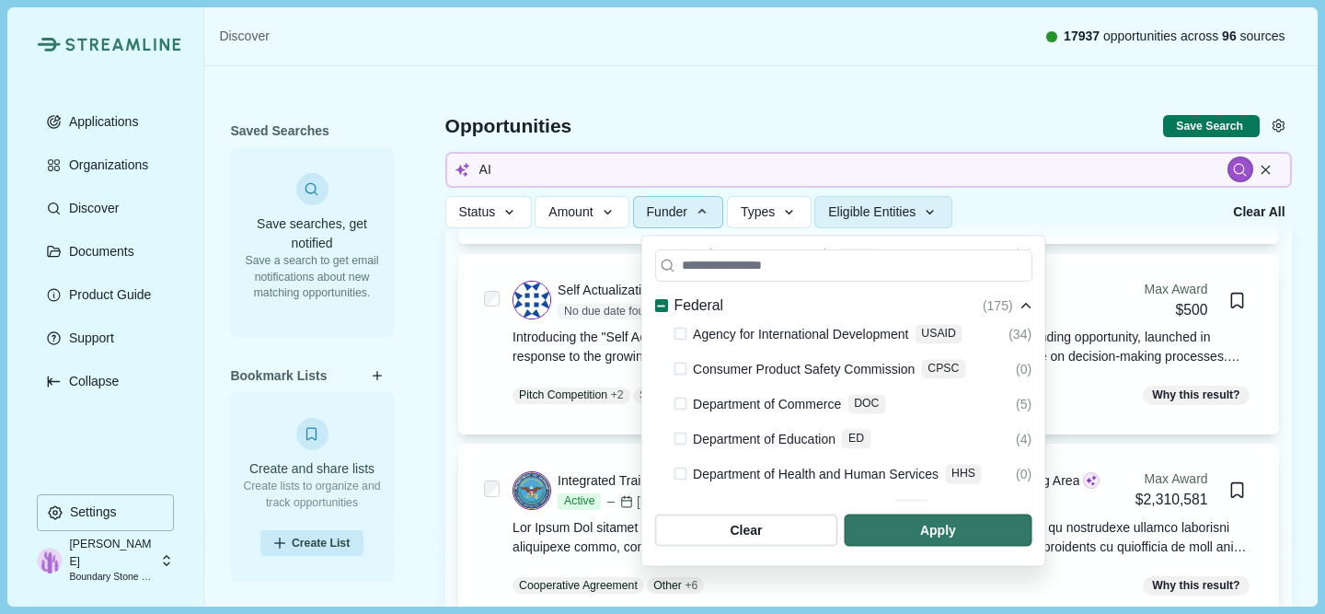
click at [680, 401] on span at bounding box center [679, 403] width 13 height 13
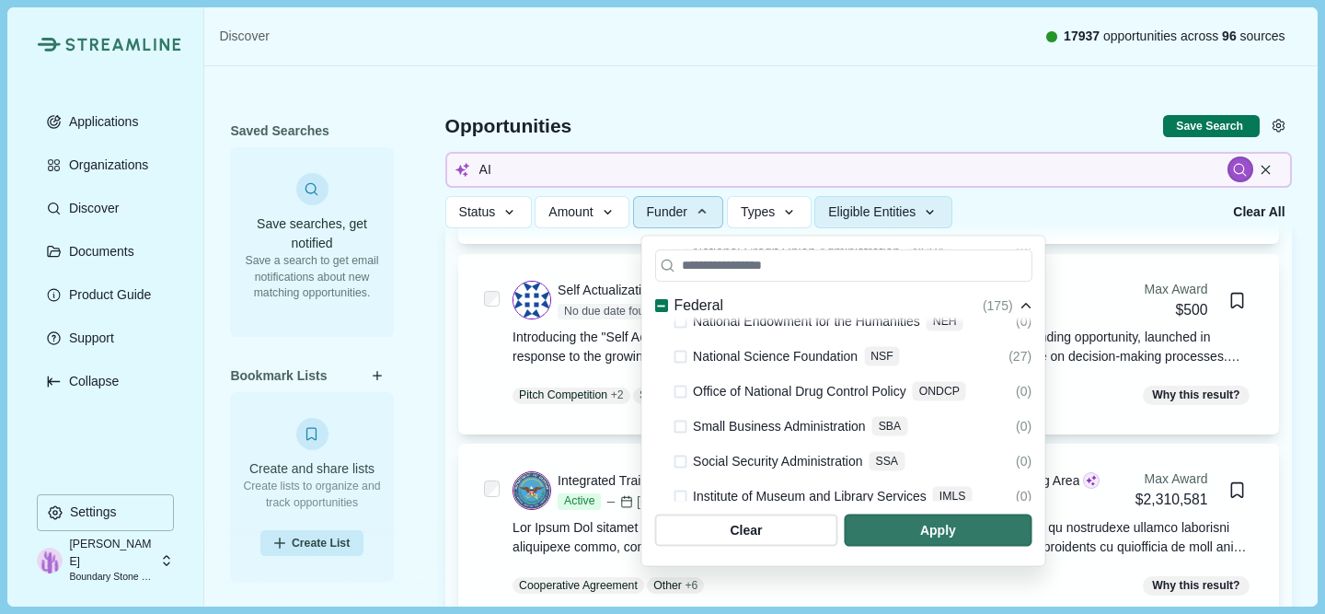
scroll to position [1243, 0]
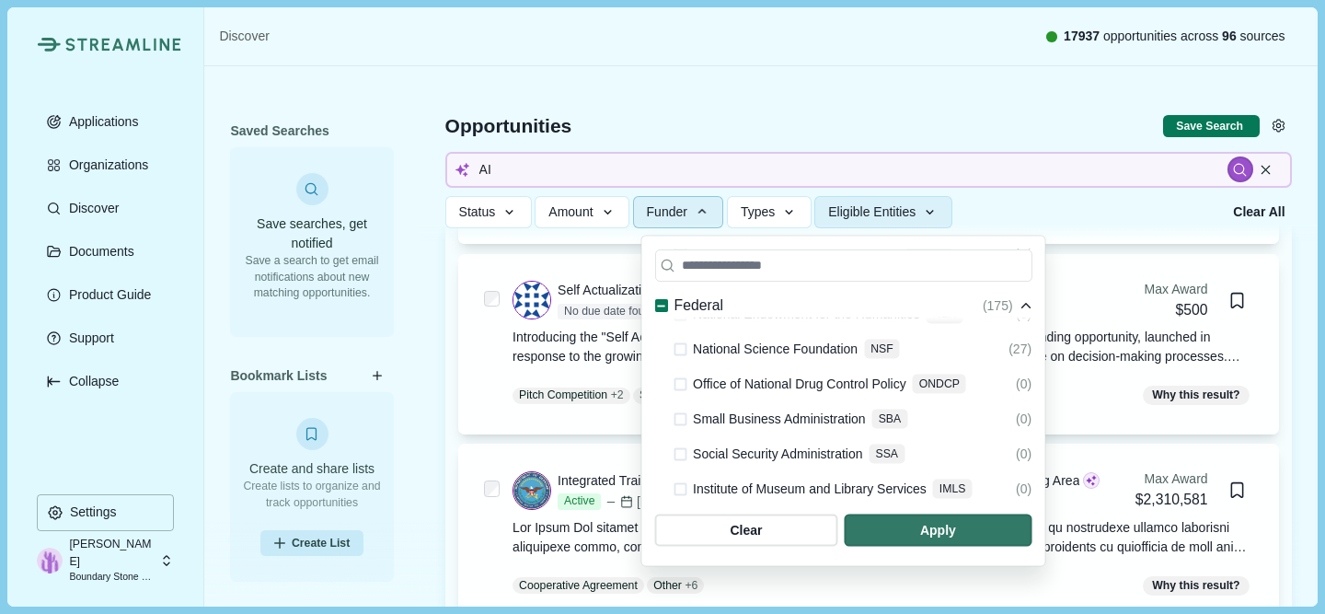
click at [677, 353] on span at bounding box center [679, 348] width 13 height 13
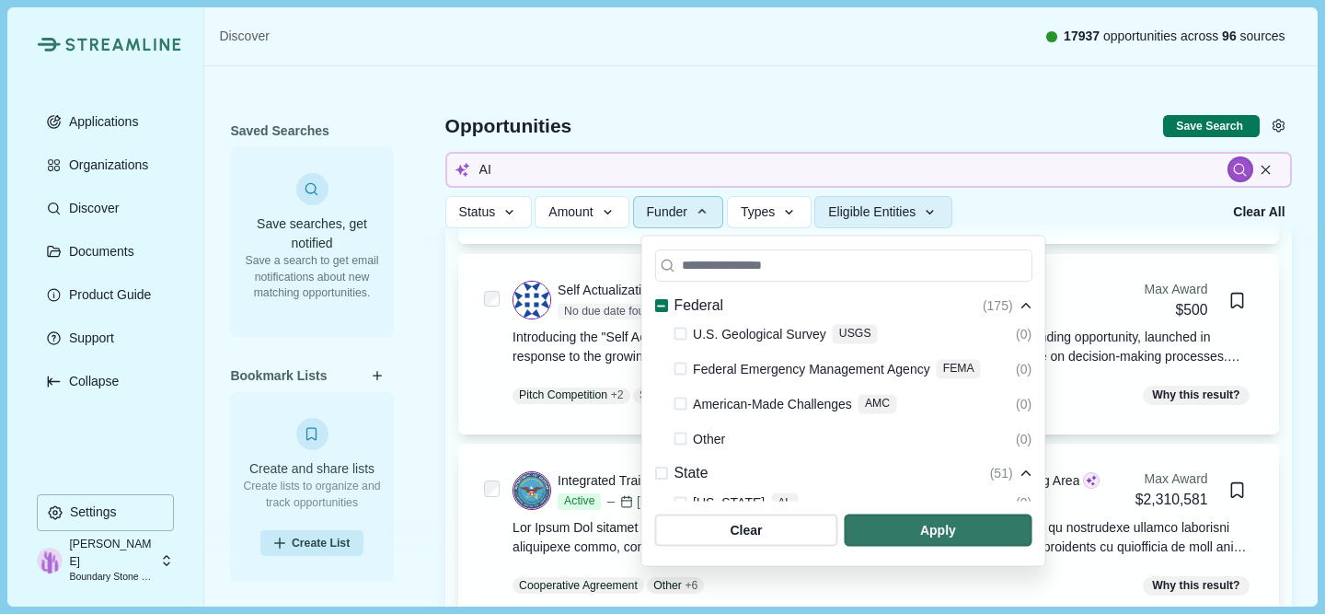
scroll to position [1591, 0]
click at [906, 525] on span "button" at bounding box center [938, 530] width 178 height 30
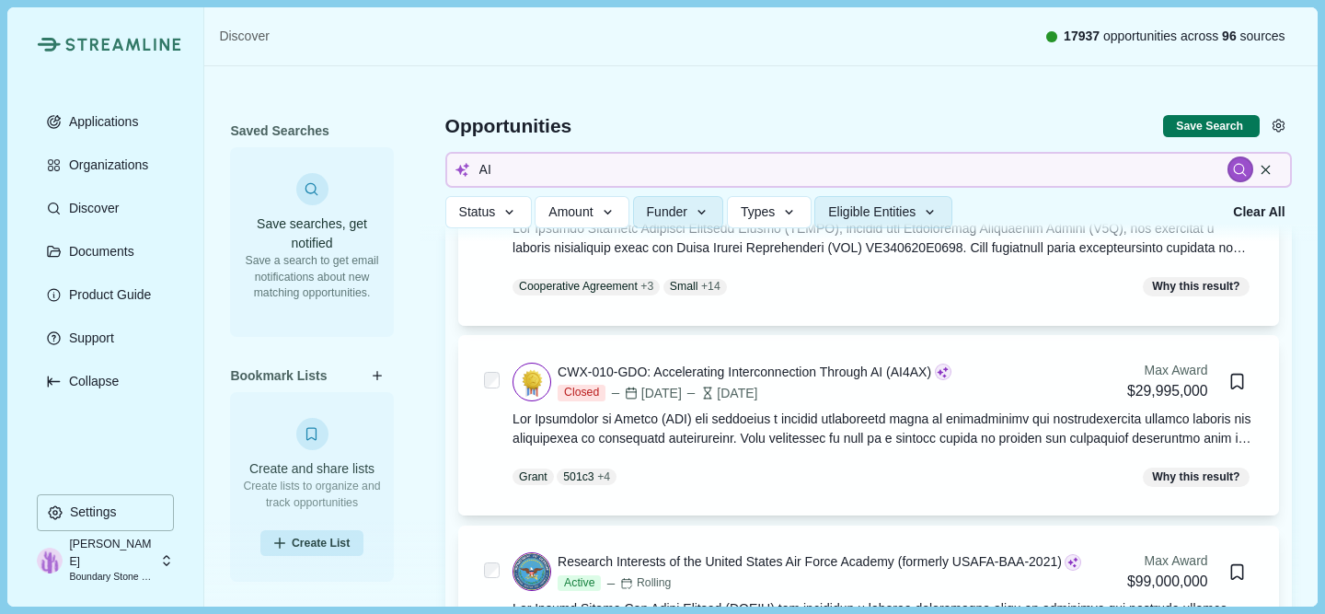
scroll to position [1875, 0]
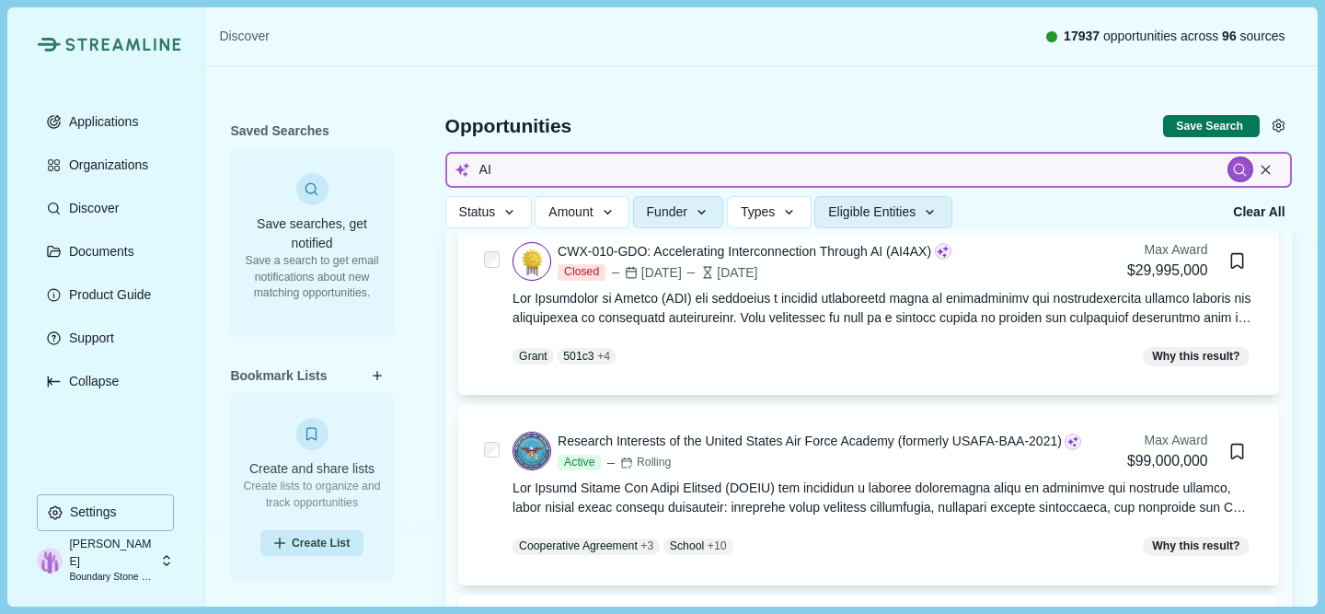
click at [677, 166] on input "AI" at bounding box center [868, 170] width 846 height 36
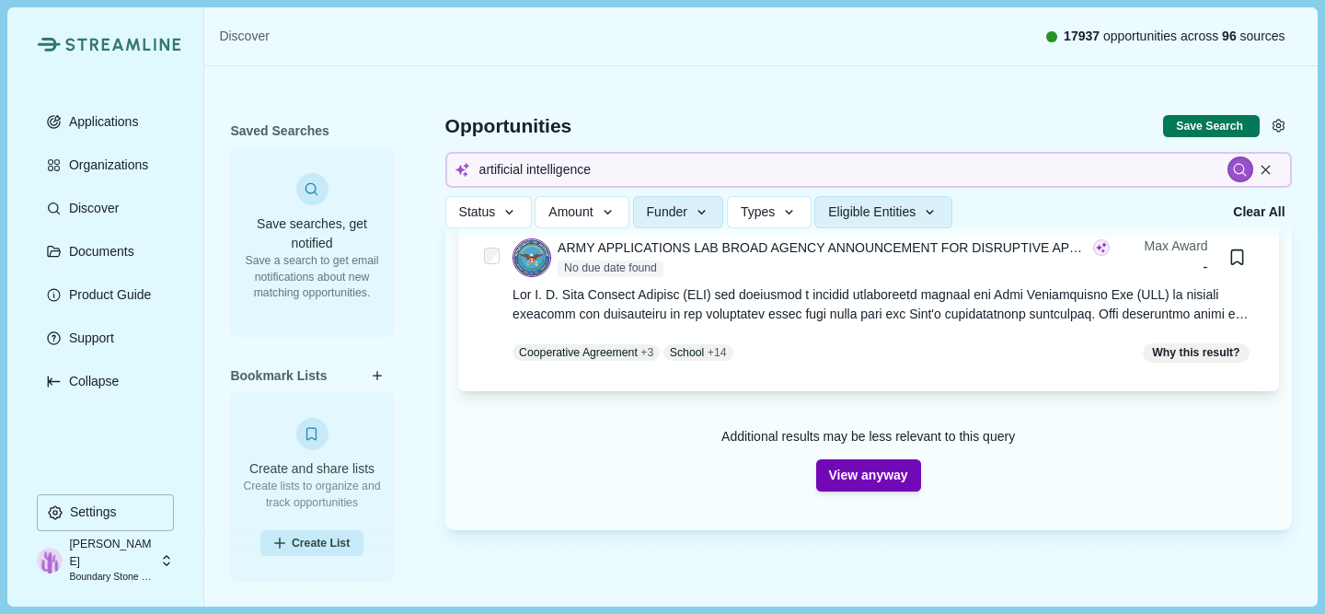
scroll to position [1171, 0]
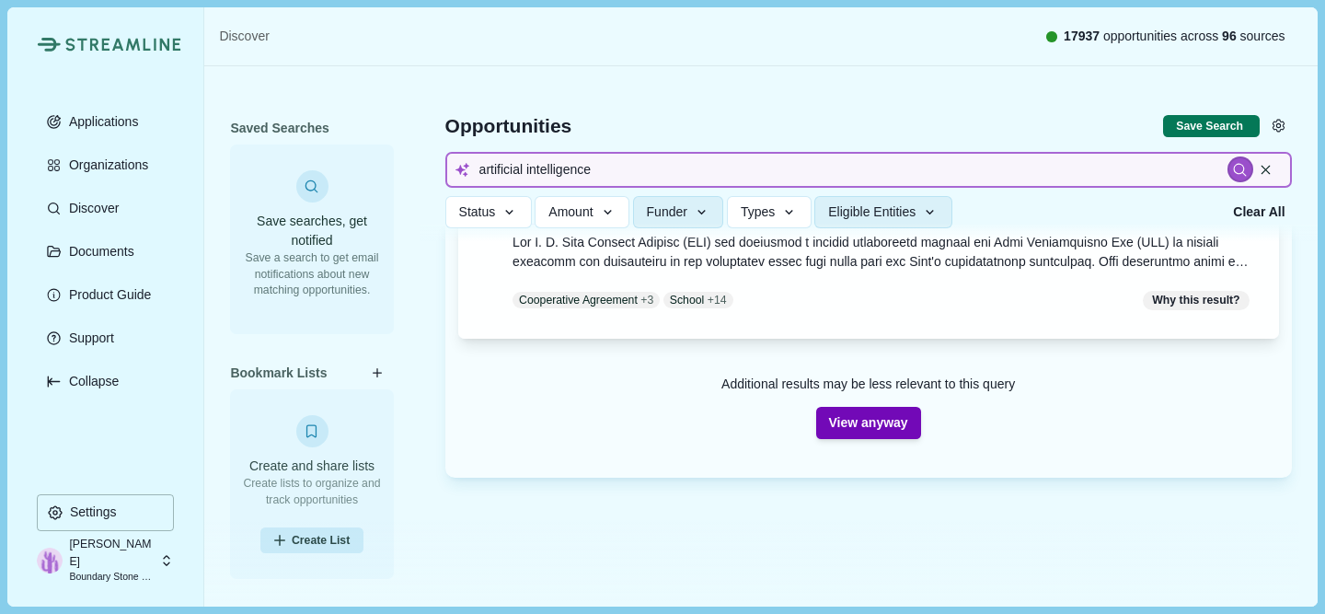
click at [592, 169] on input "artificial intelligence" at bounding box center [868, 170] width 846 height 36
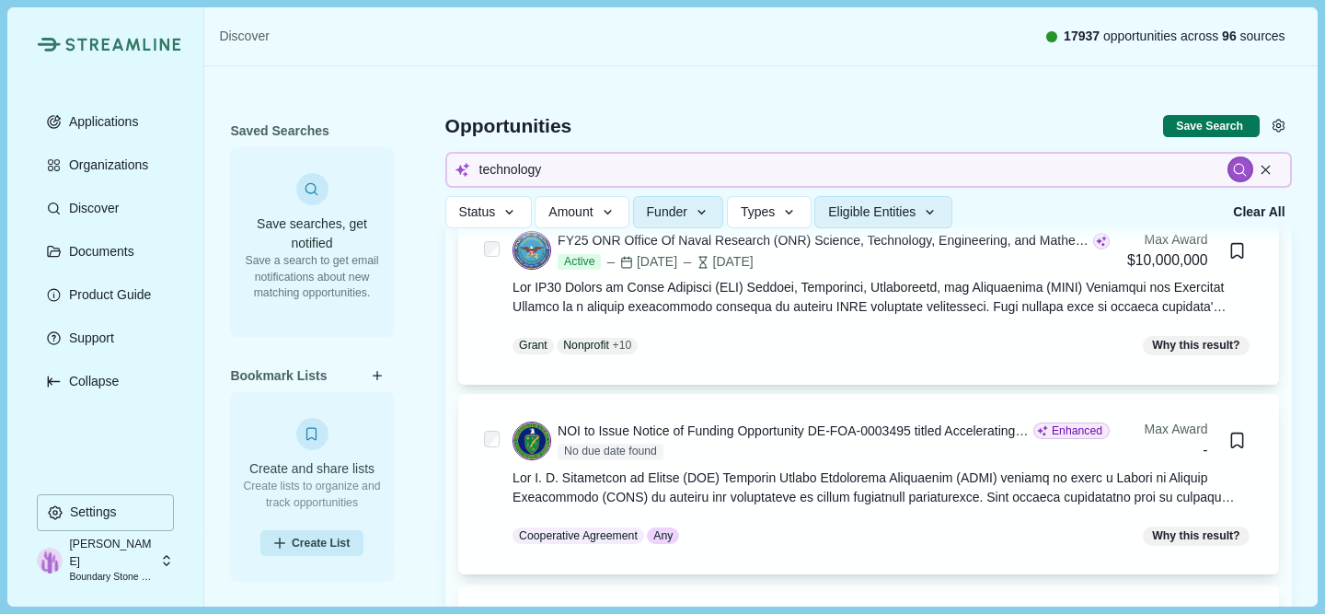
scroll to position [181, 0]
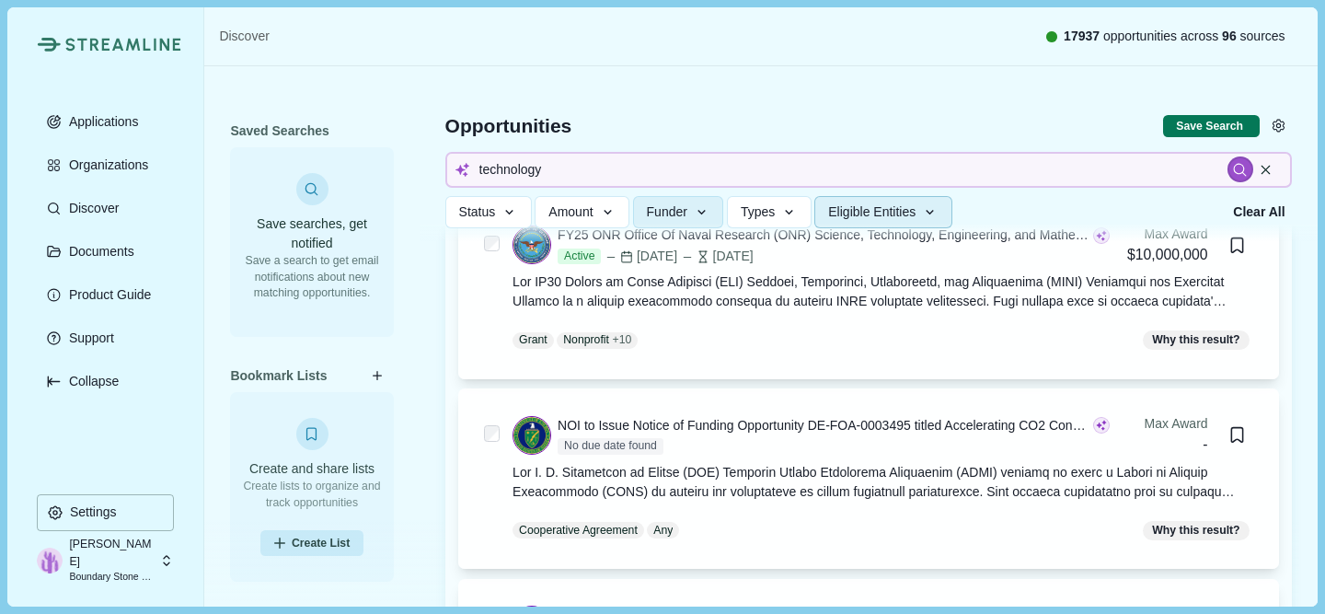
click at [881, 218] on span "Eligible Entities" at bounding box center [871, 212] width 87 height 16
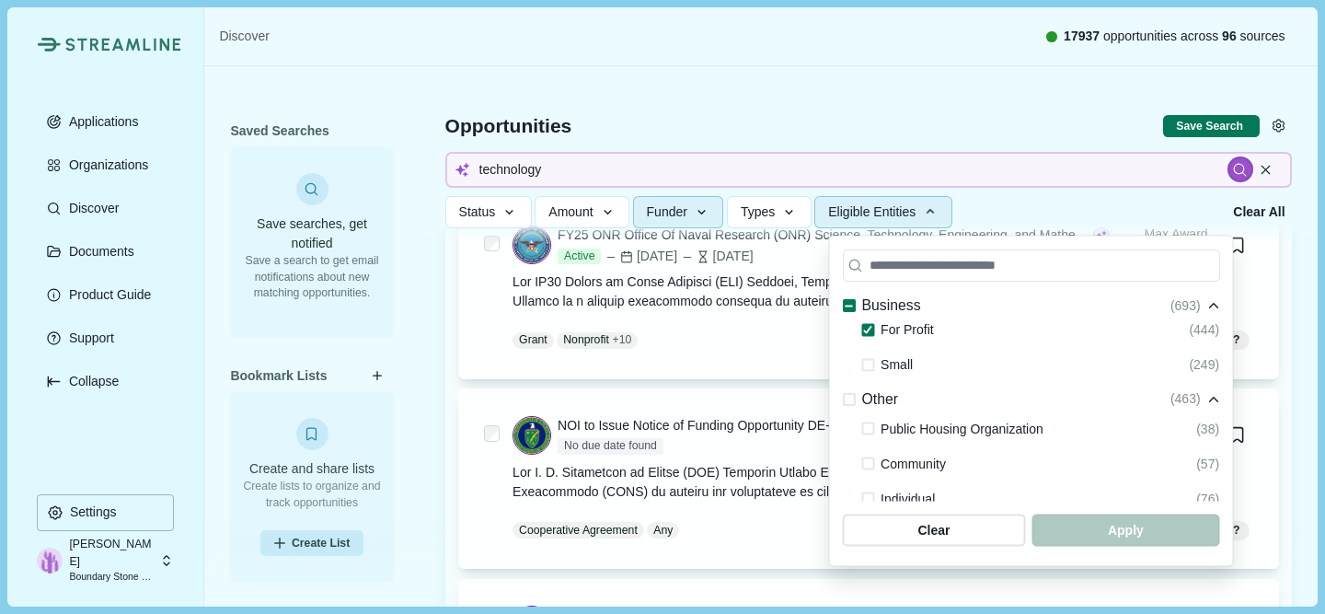
click at [709, 218] on icon "button" at bounding box center [702, 212] width 17 height 17
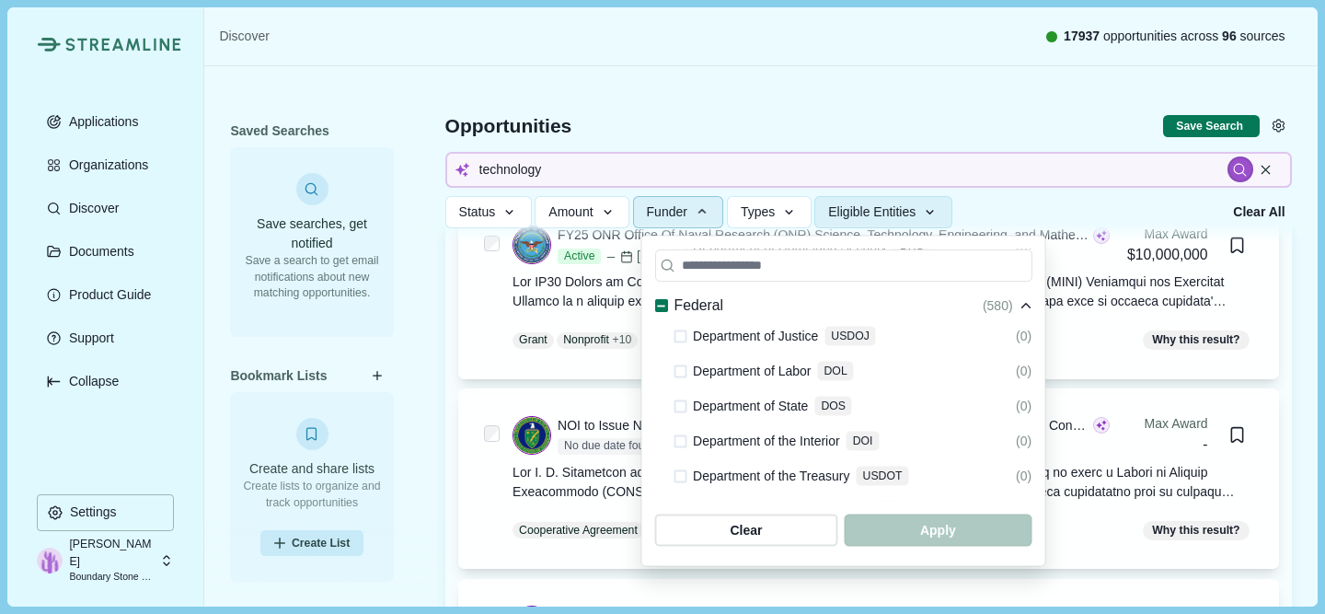
scroll to position [511, 0]
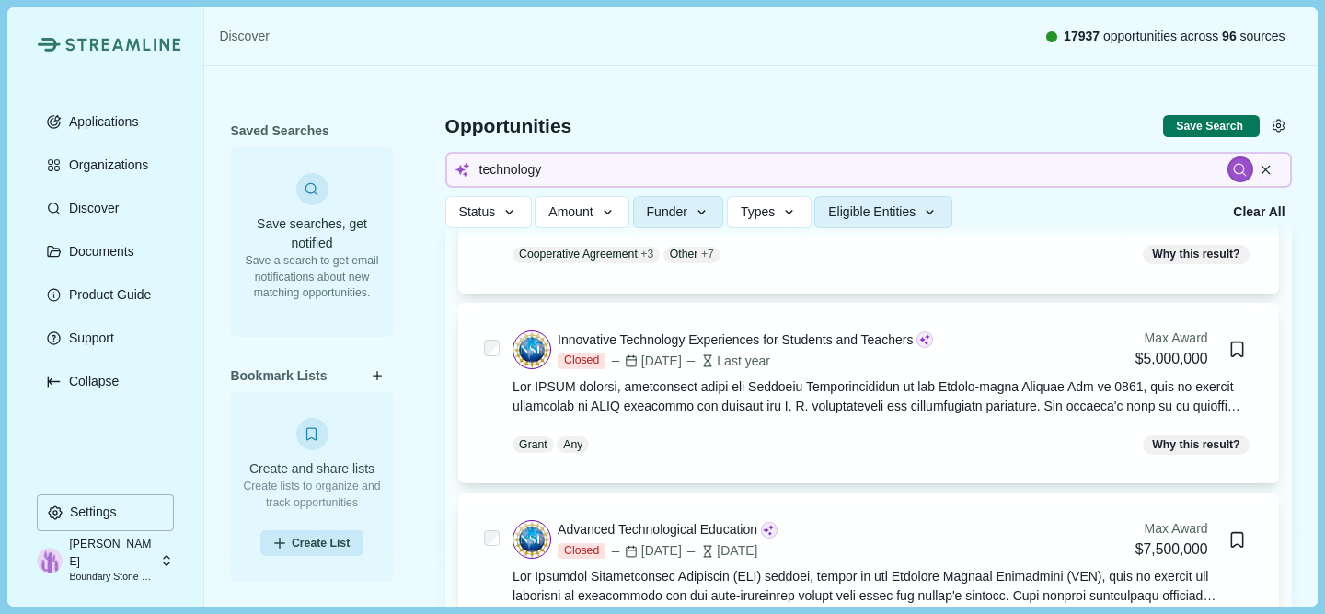
scroll to position [1750, 0]
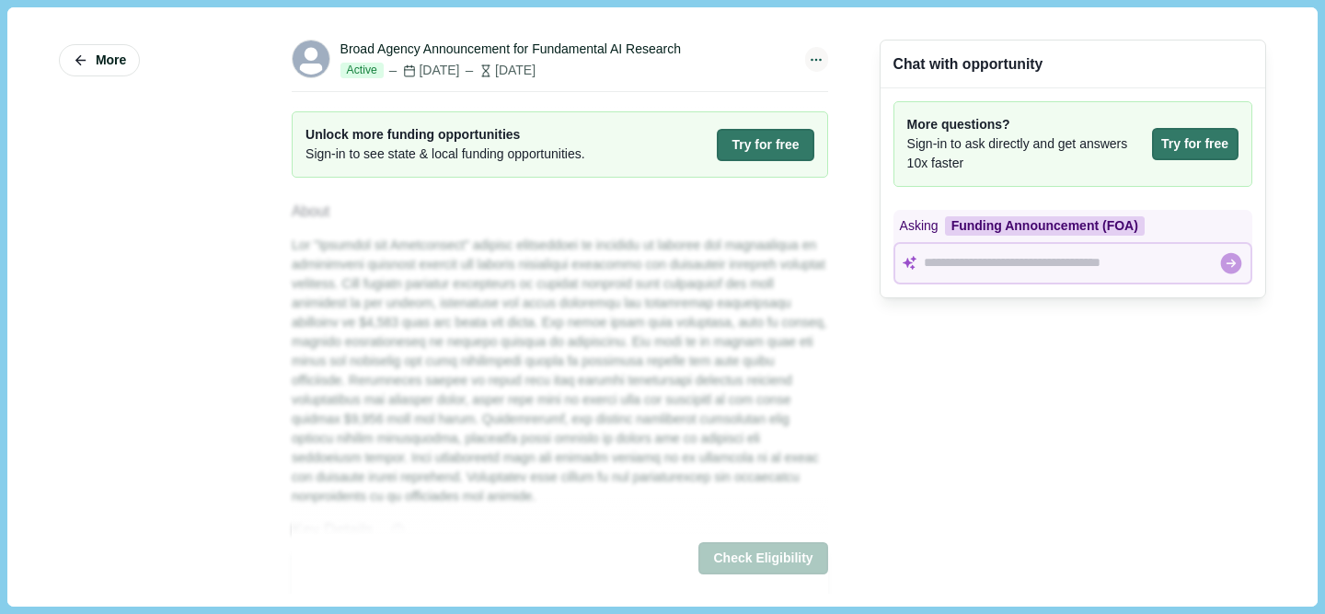
click at [818, 52] on icon at bounding box center [816, 60] width 17 height 17
click at [787, 135] on button "Try for free" at bounding box center [765, 145] width 97 height 32
